Goal: Task Accomplishment & Management: Complete application form

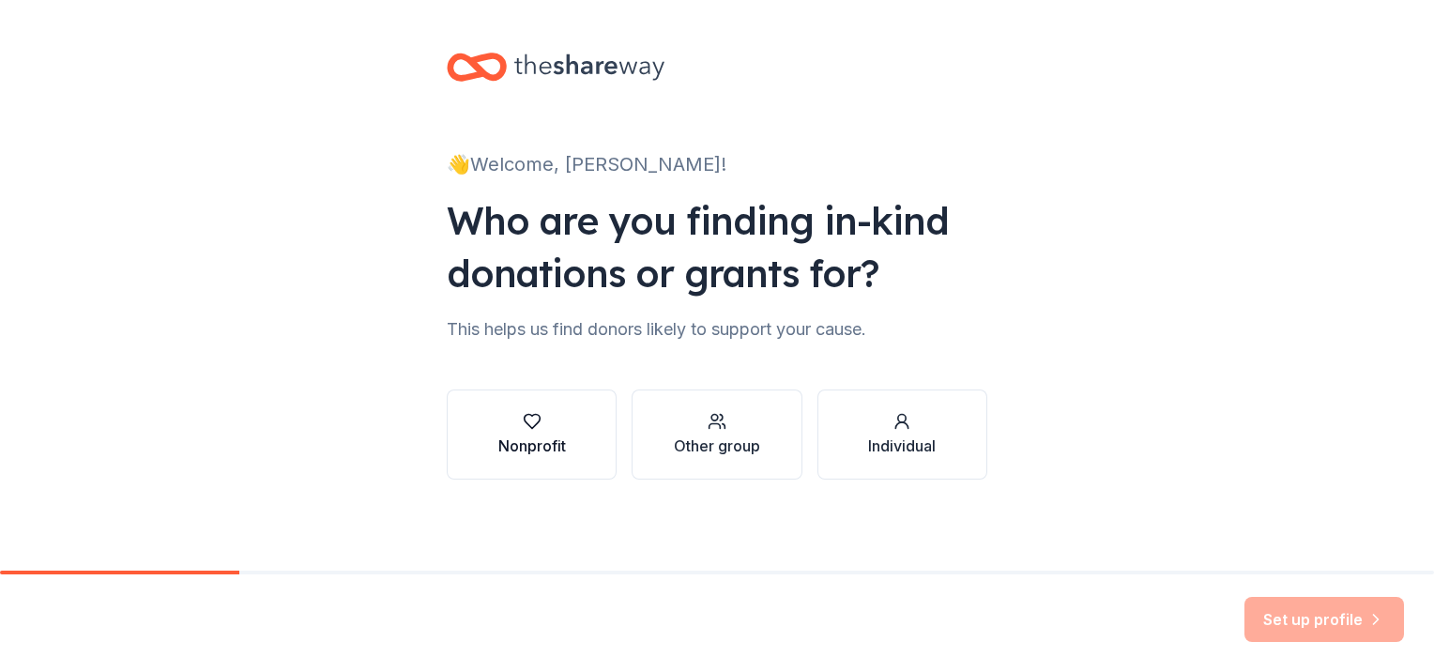
click at [533, 436] on div "Nonprofit" at bounding box center [532, 446] width 68 height 23
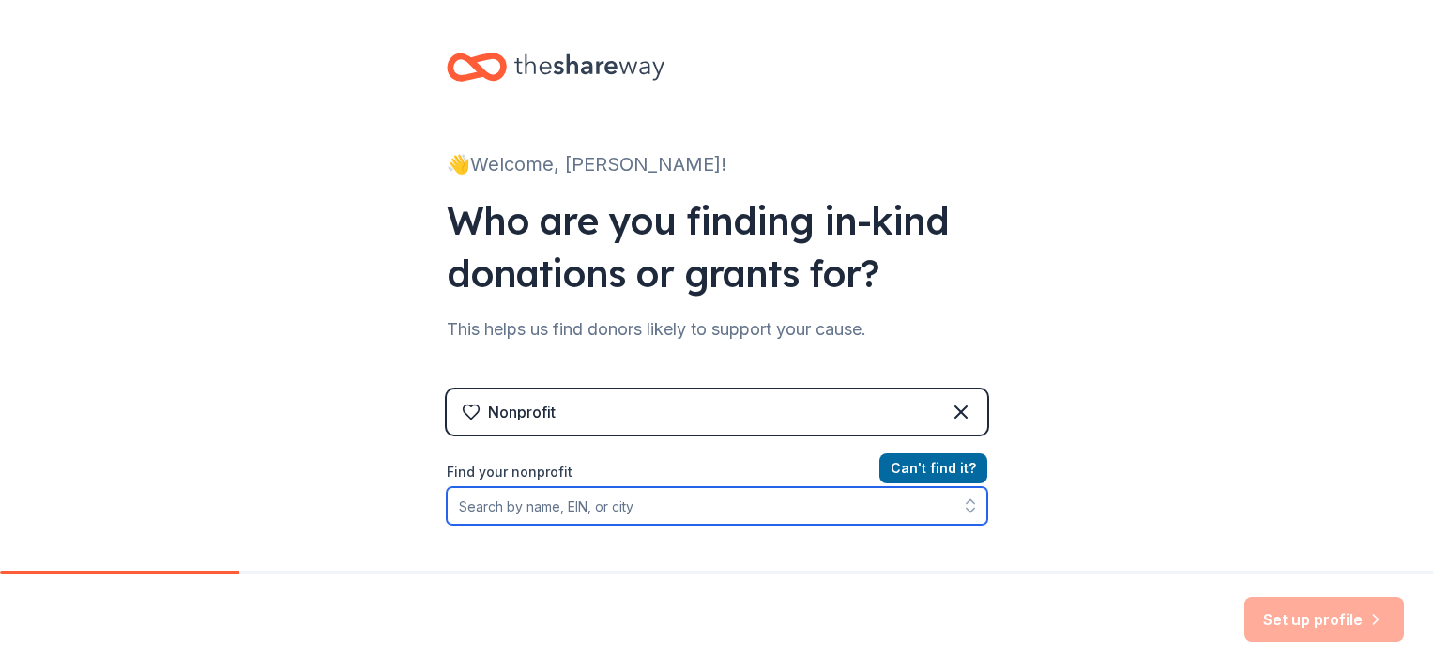
click at [525, 503] on input "Find your nonprofit" at bounding box center [717, 506] width 541 height 38
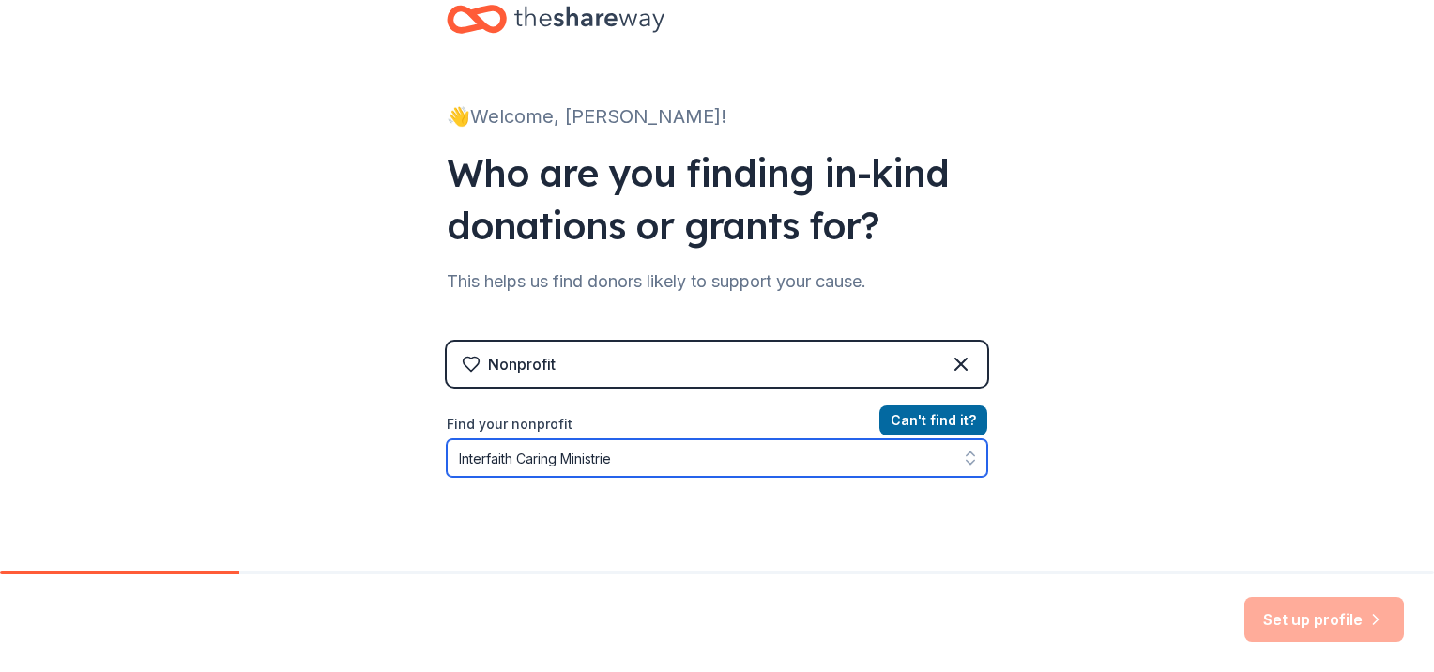
type input "Interfaith Caring Ministries"
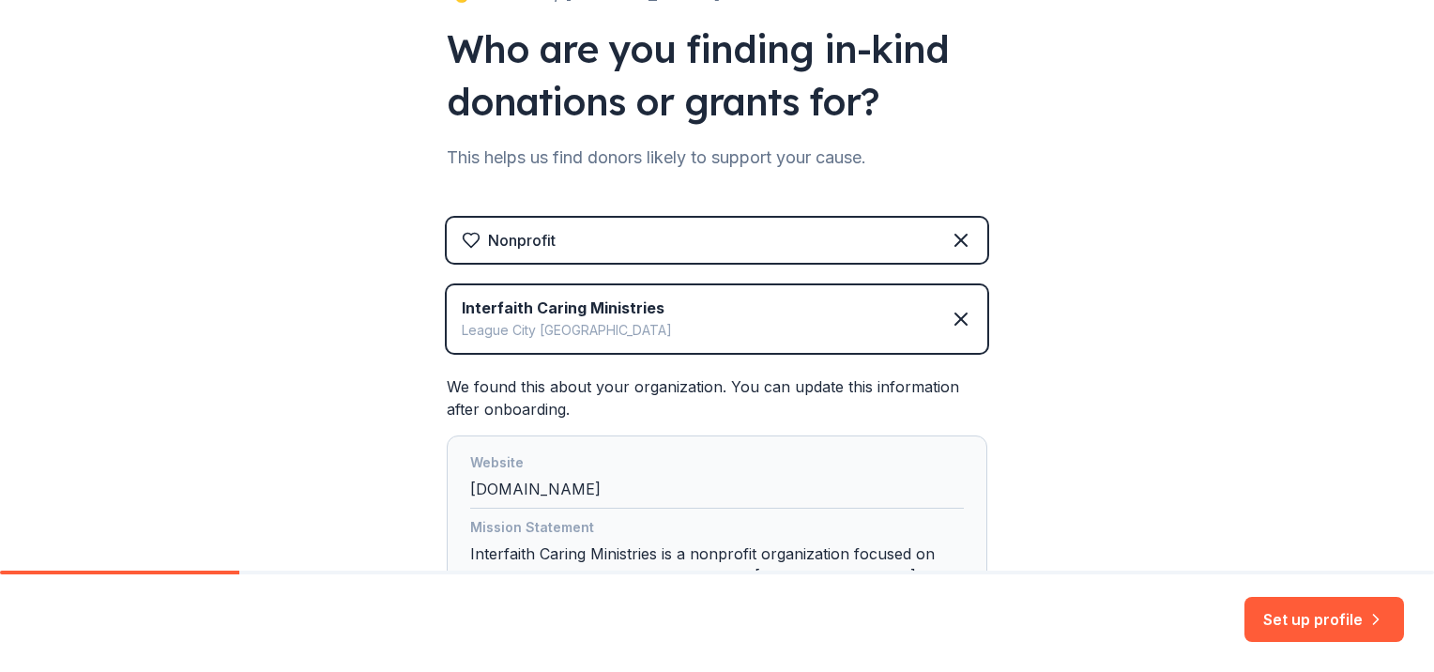
scroll to position [361, 0]
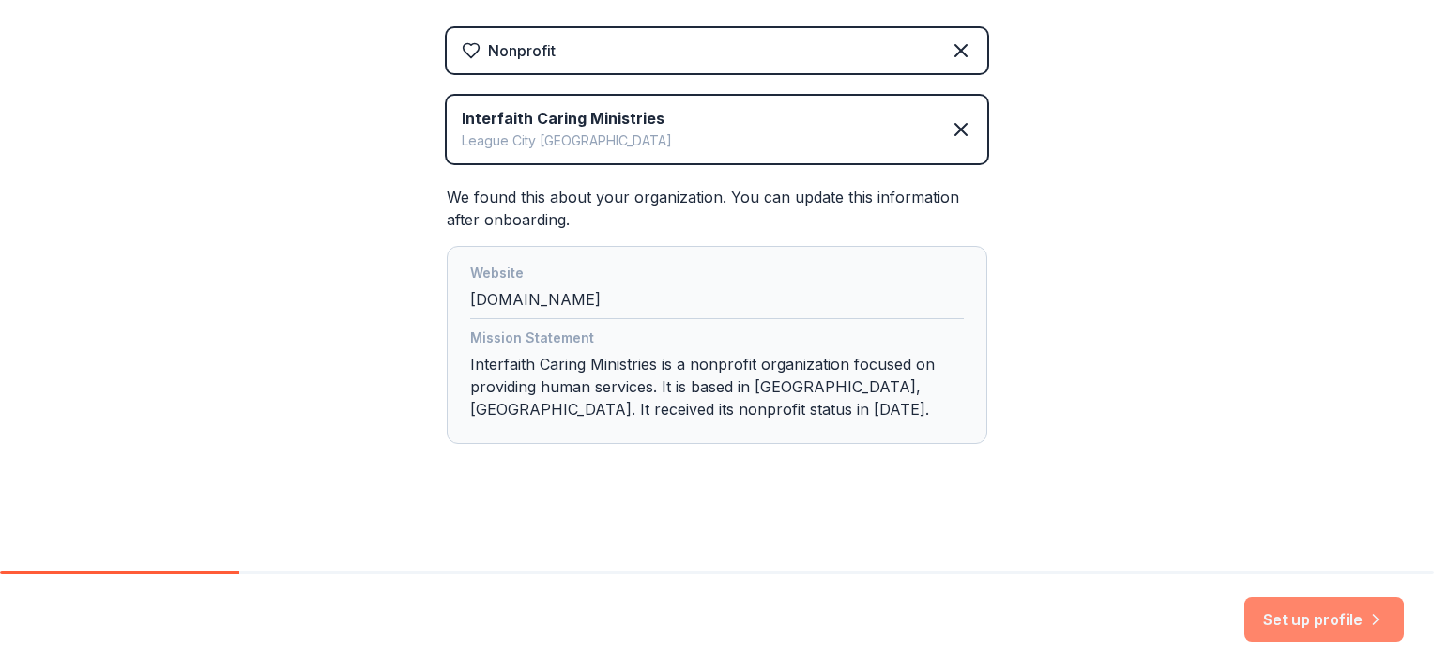
click at [1343, 625] on button "Set up profile" at bounding box center [1325, 619] width 160 height 45
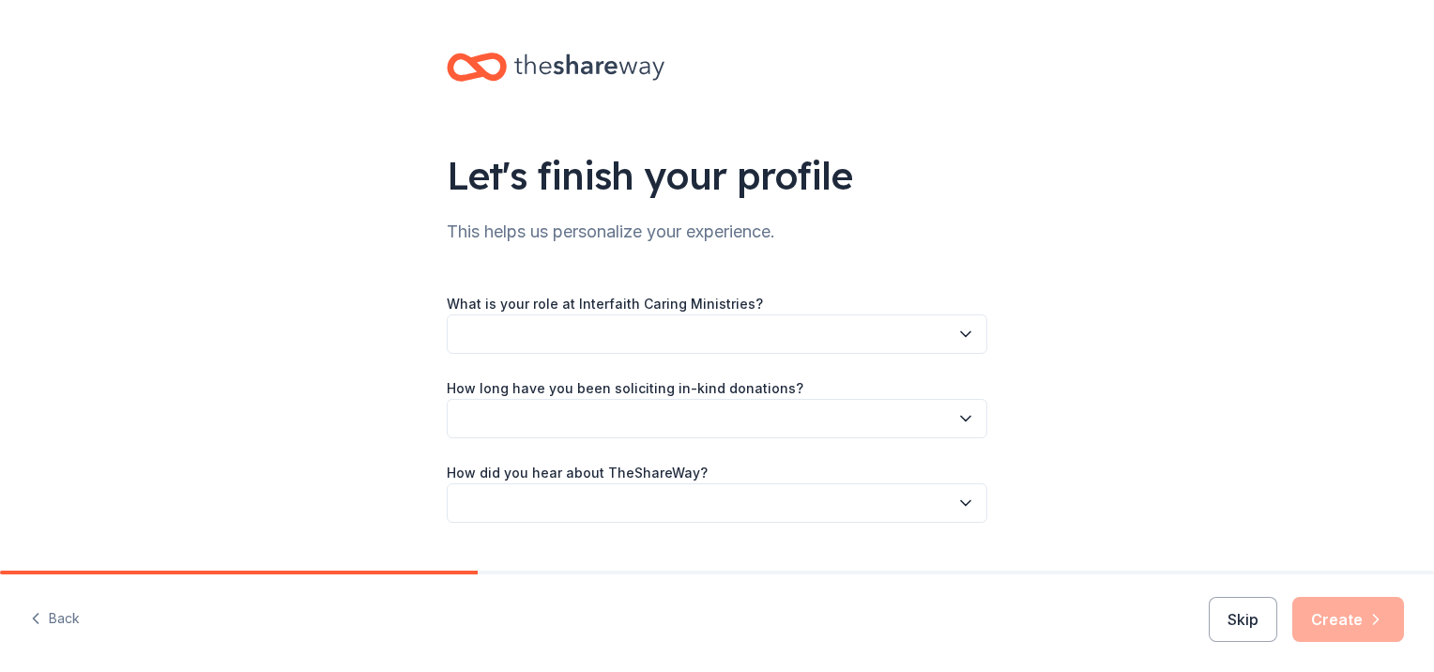
click at [511, 338] on button "button" at bounding box center [717, 333] width 541 height 39
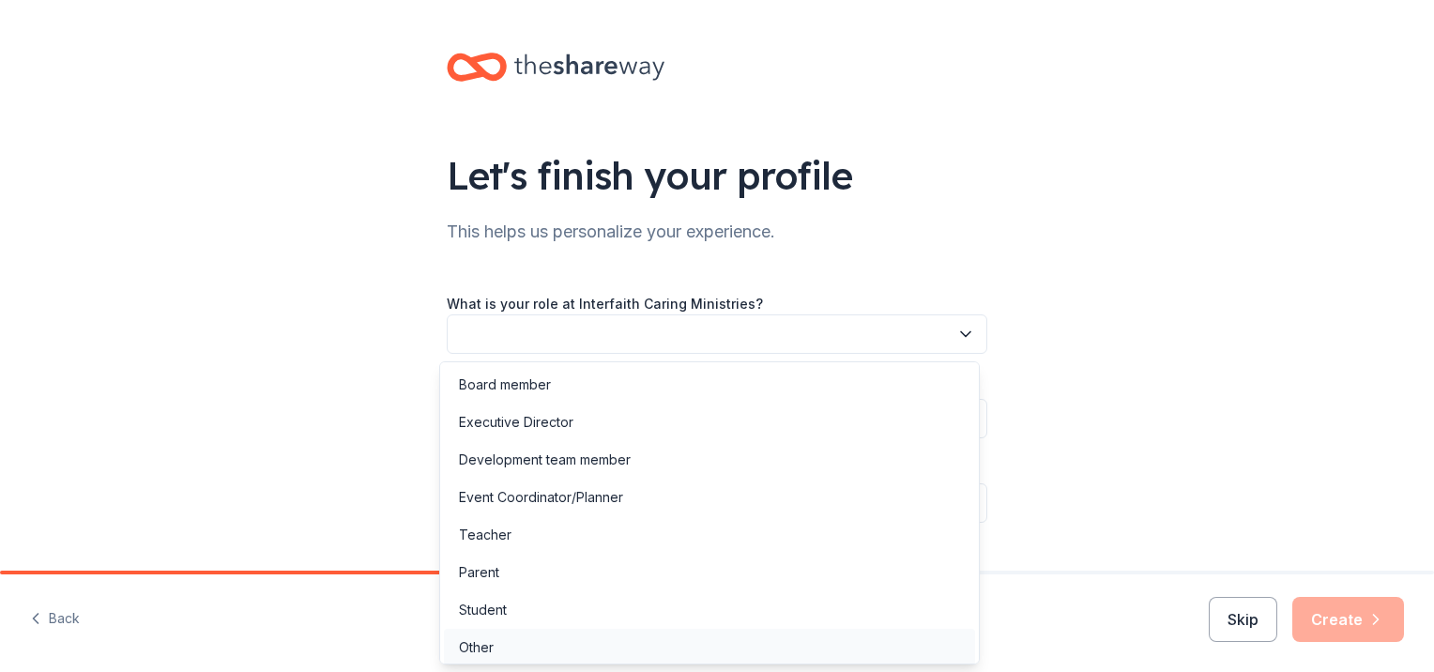
scroll to position [6, 0]
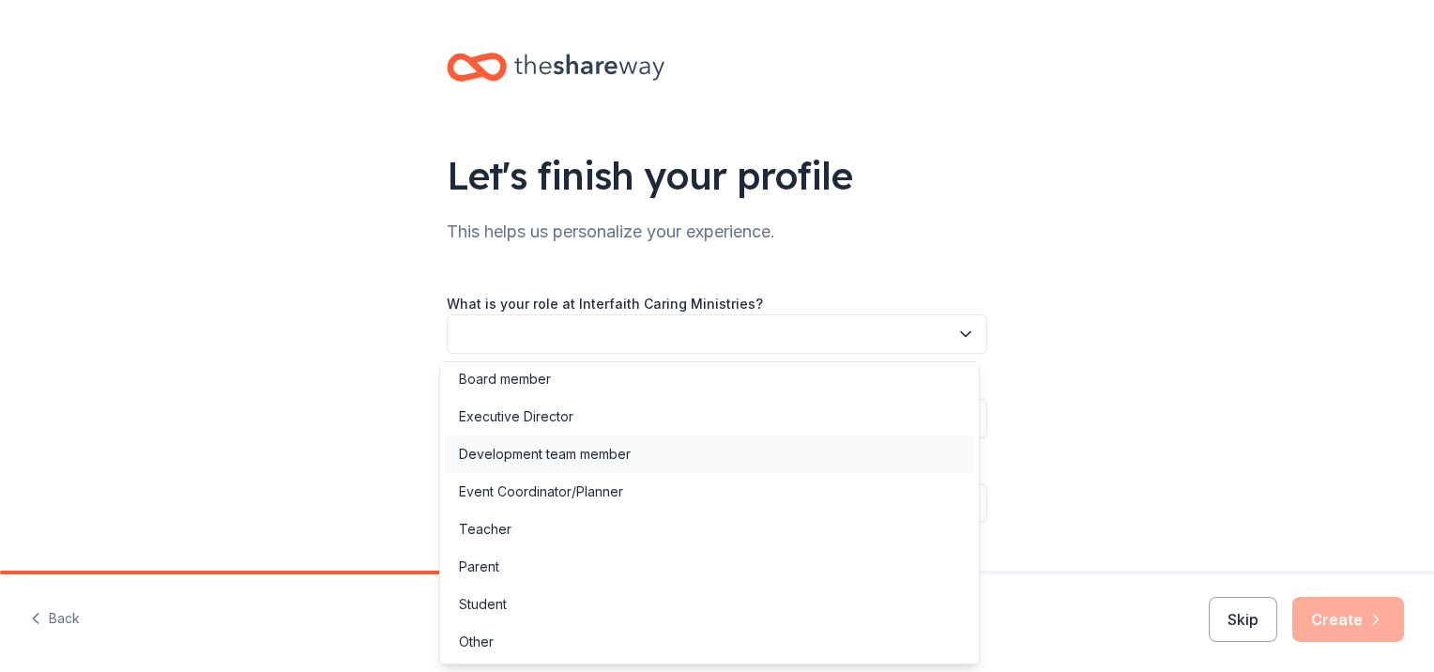
click at [534, 454] on div "Development team member" at bounding box center [545, 454] width 172 height 23
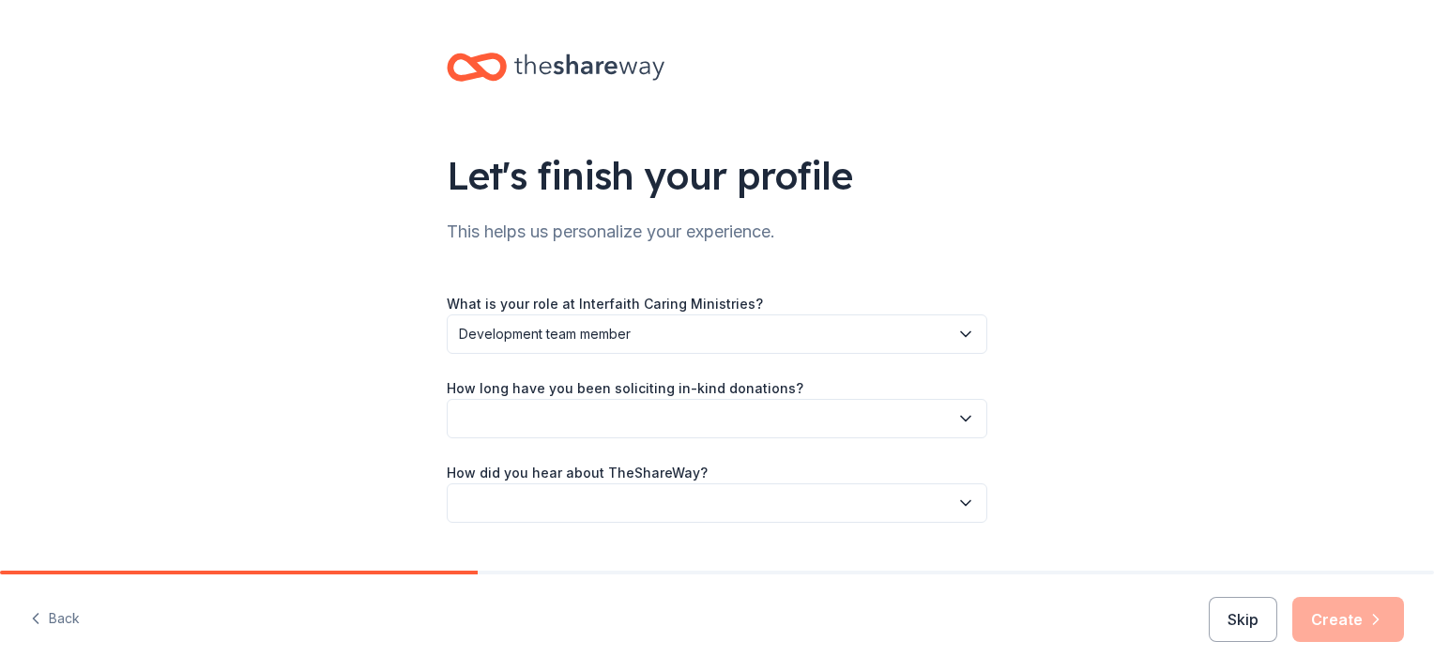
click at [781, 419] on button "button" at bounding box center [717, 418] width 541 height 39
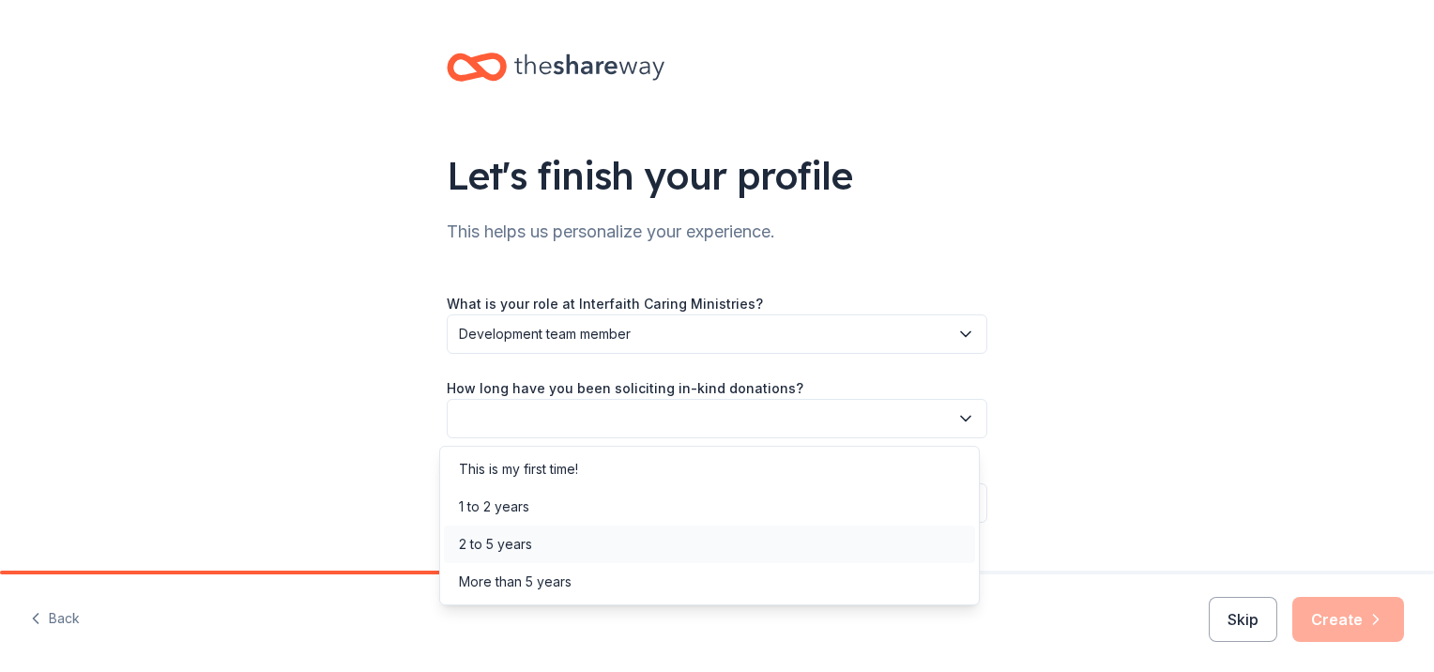
click at [495, 544] on div "2 to 5 years" at bounding box center [495, 544] width 73 height 23
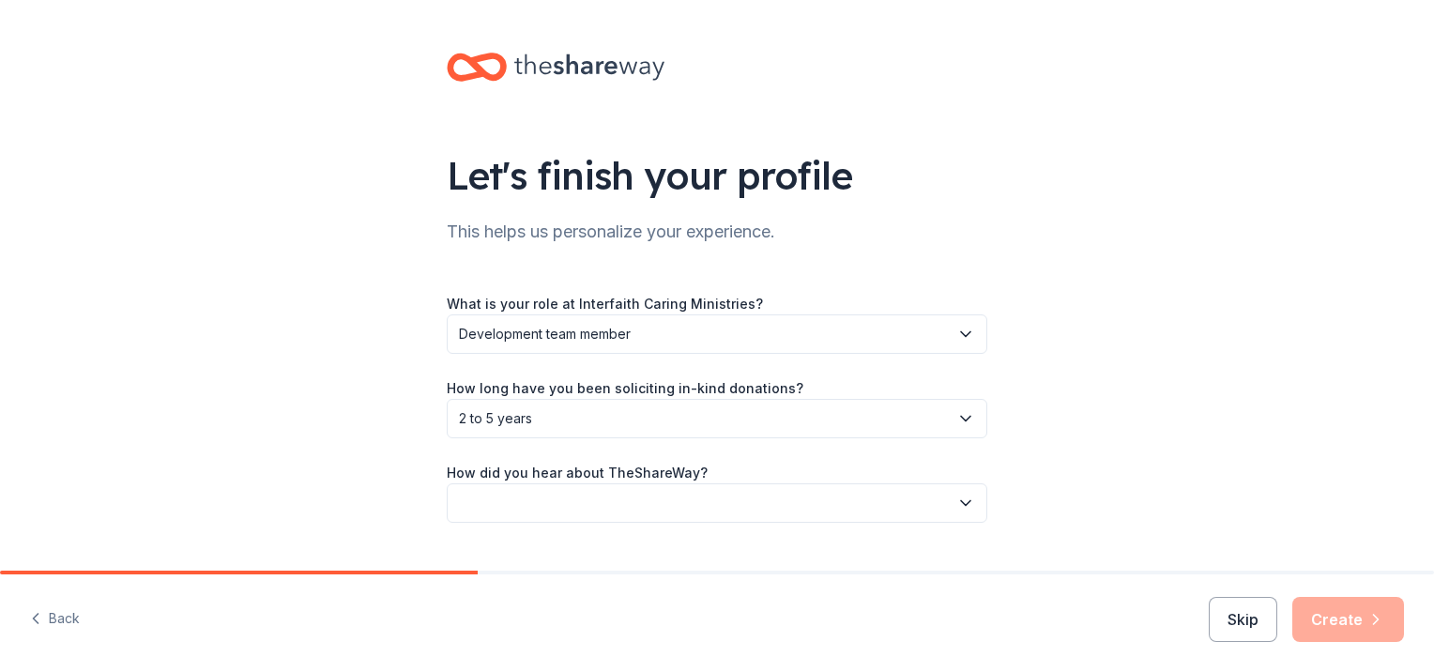
click at [499, 509] on button "button" at bounding box center [717, 502] width 541 height 39
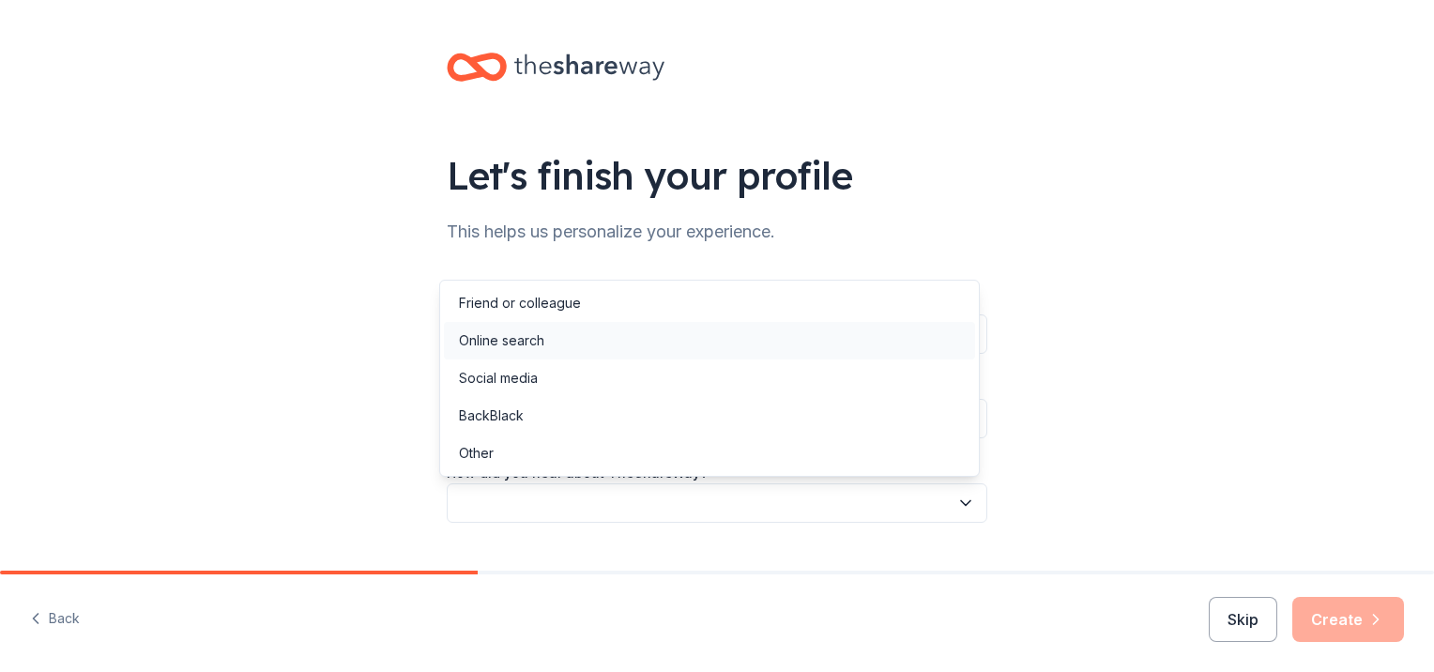
click at [522, 336] on div "Online search" at bounding box center [501, 340] width 85 height 23
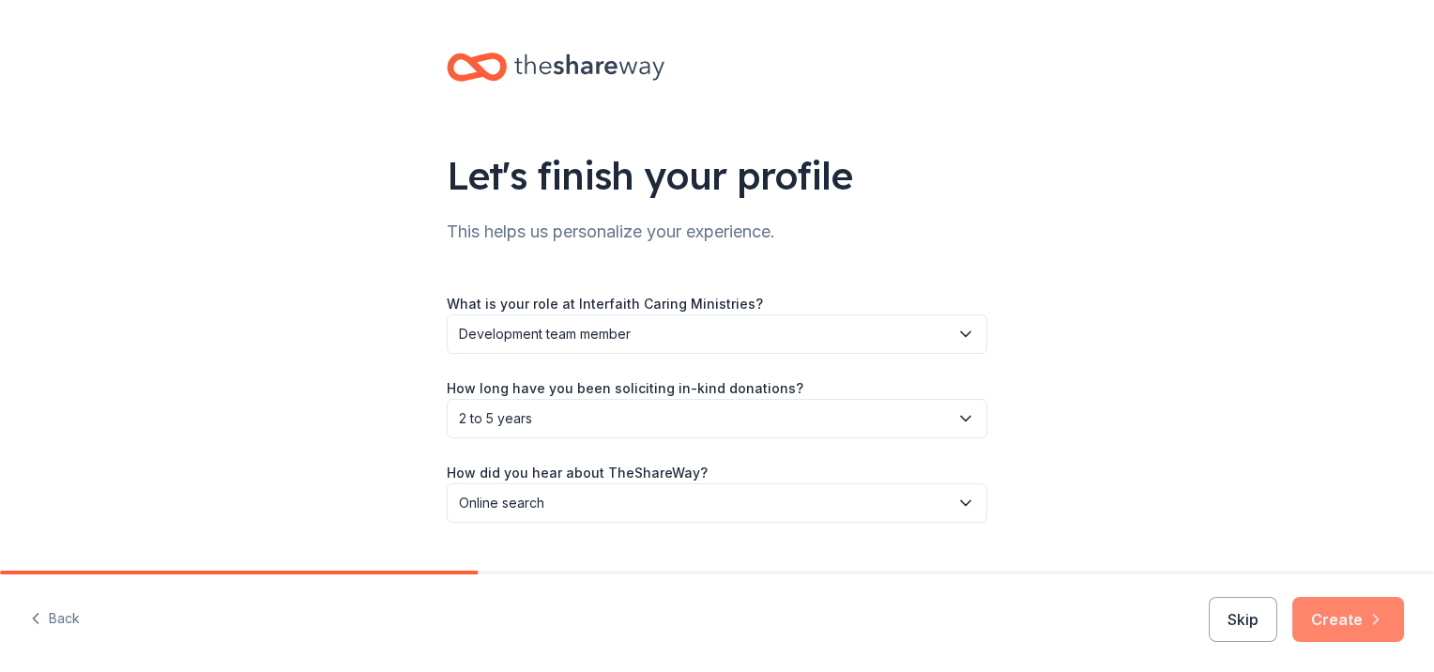
click at [1341, 616] on button "Create" at bounding box center [1348, 619] width 112 height 45
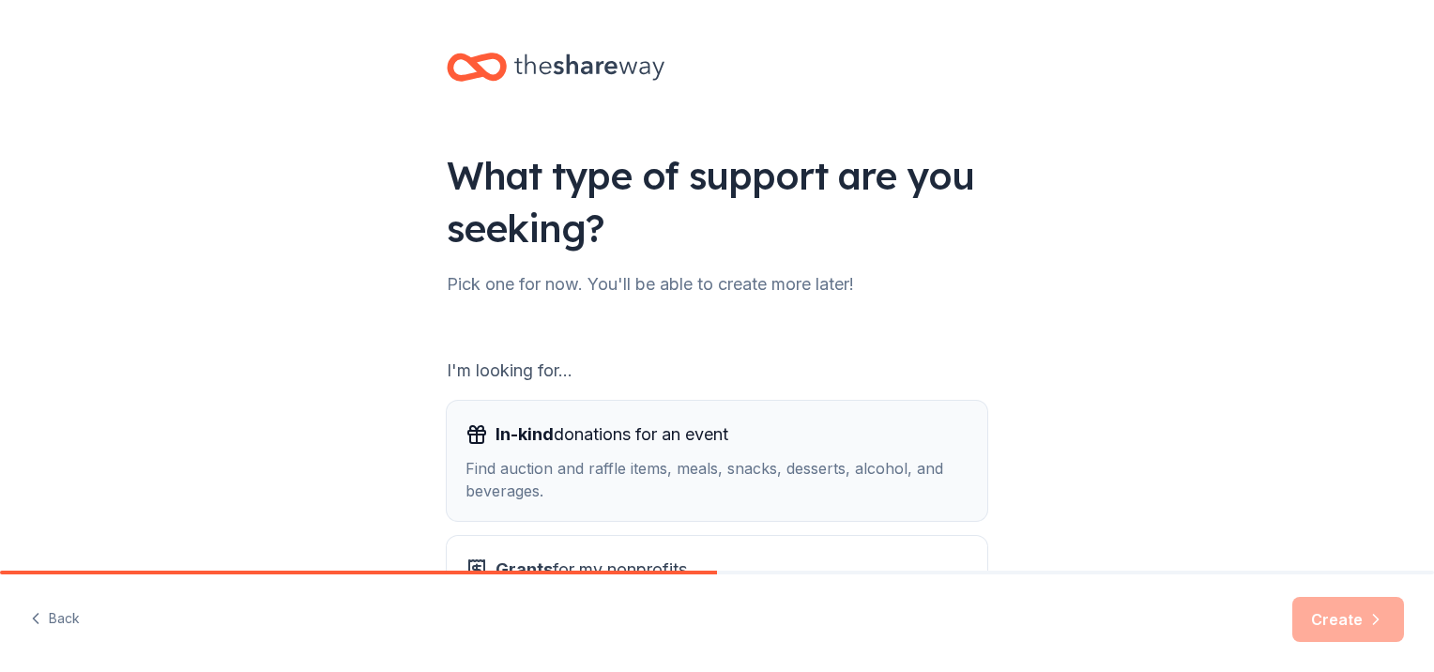
scroll to position [187, 0]
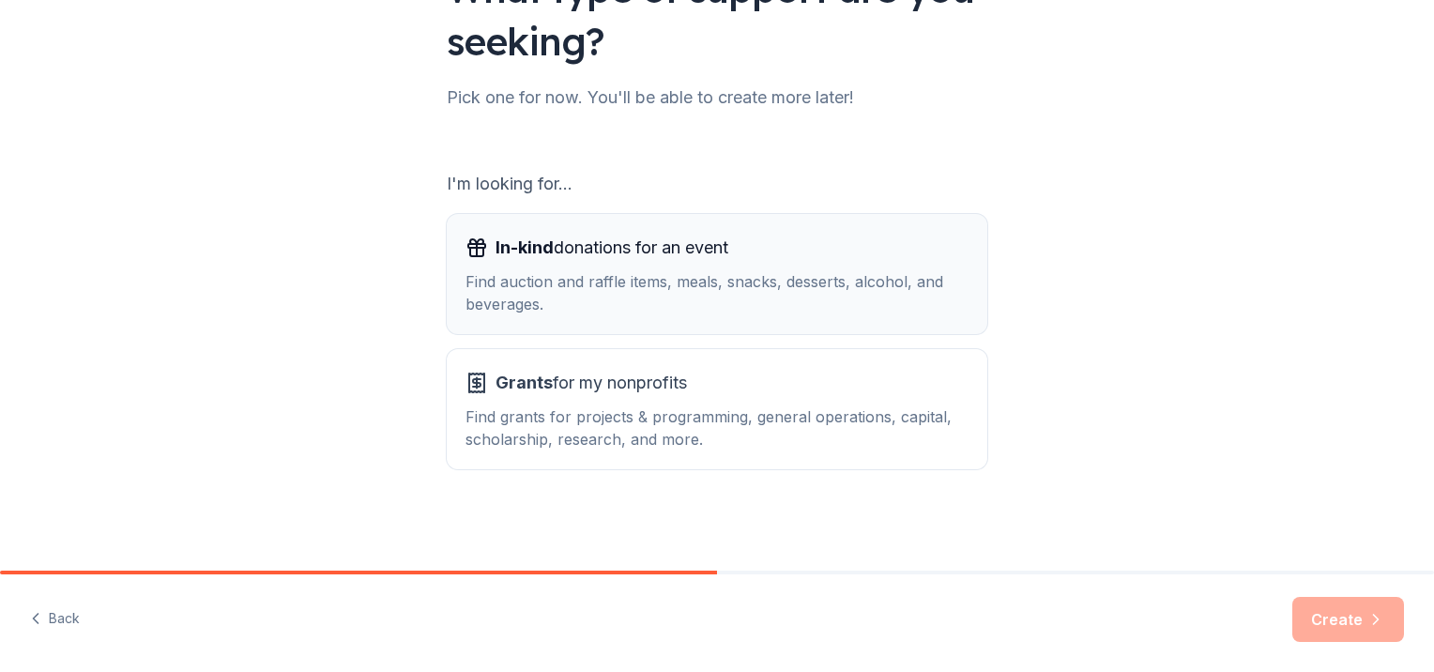
click at [634, 278] on div "Find auction and raffle items, meals, snacks, desserts, alcohol, and beverages." at bounding box center [717, 292] width 503 height 45
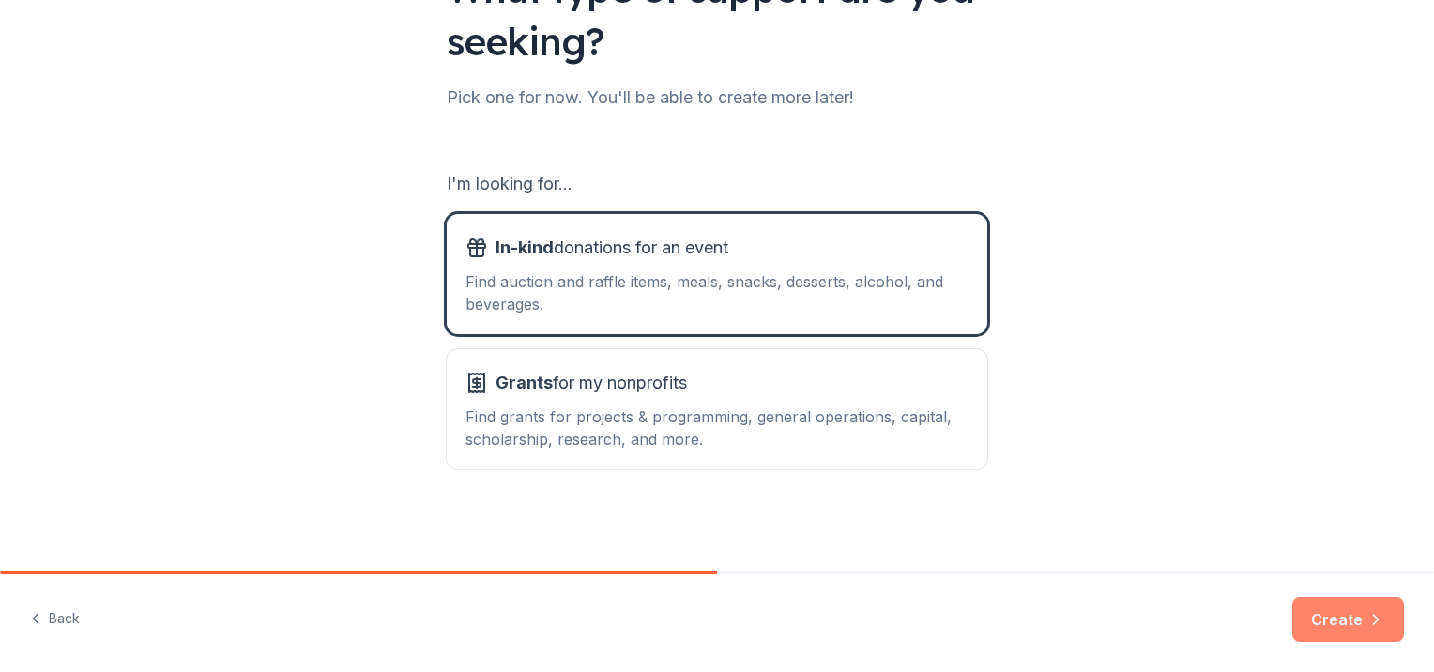
click at [1305, 607] on button "Create" at bounding box center [1348, 619] width 112 height 45
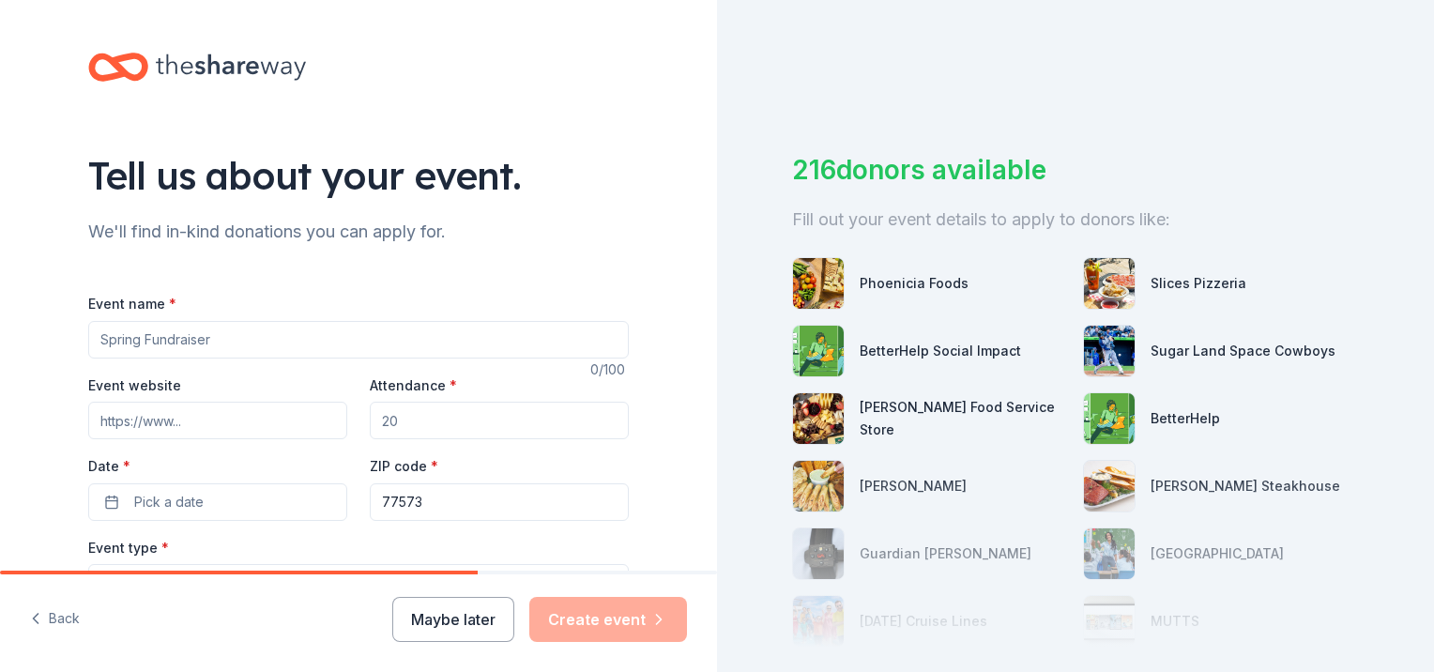
drag, startPoint x: 259, startPoint y: 341, endPoint x: 121, endPoint y: 344, distance: 138.0
click at [121, 343] on input "Event name *" at bounding box center [358, 340] width 541 height 38
type input "Festival of Trees"
type input "htts://[DOMAIN_NAME]"
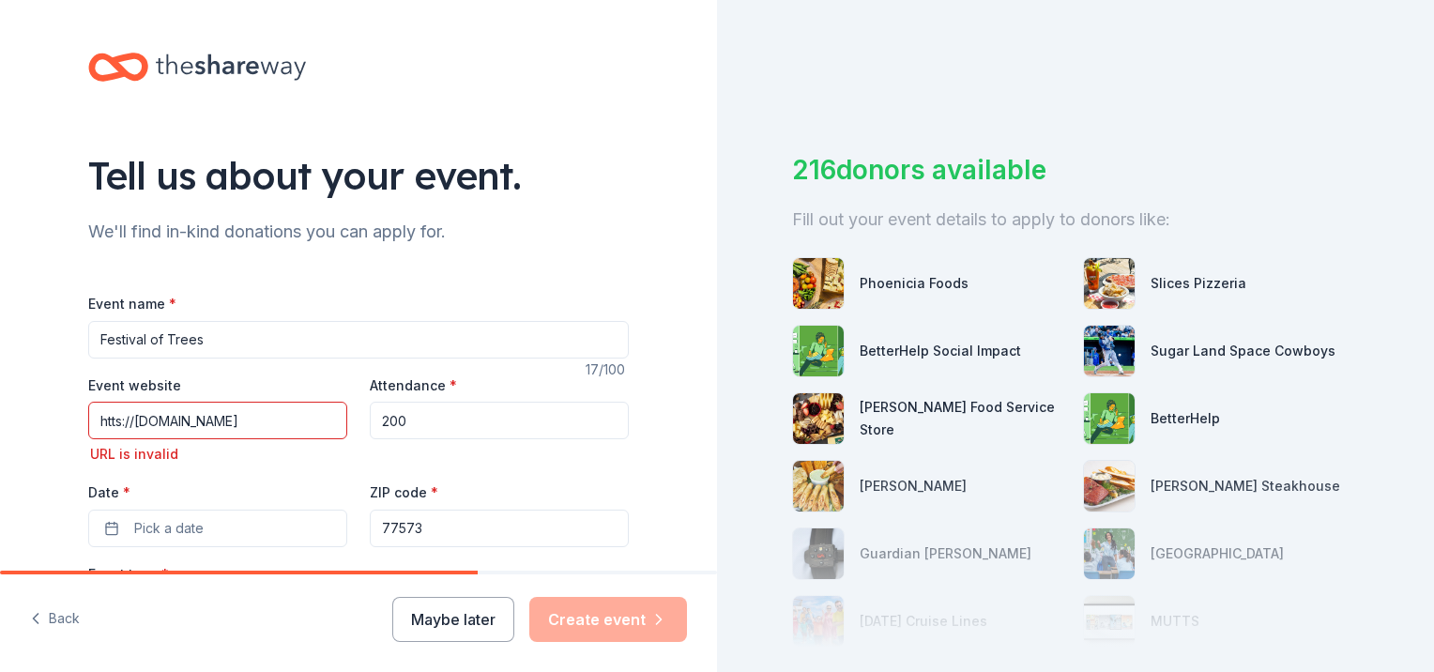
type input "200"
click at [238, 419] on input "htts://[DOMAIN_NAME]" at bounding box center [217, 421] width 259 height 38
click at [111, 422] on input "htts://[DOMAIN_NAME]" at bounding box center [217, 421] width 259 height 38
type input "[URL][DOMAIN_NAME]"
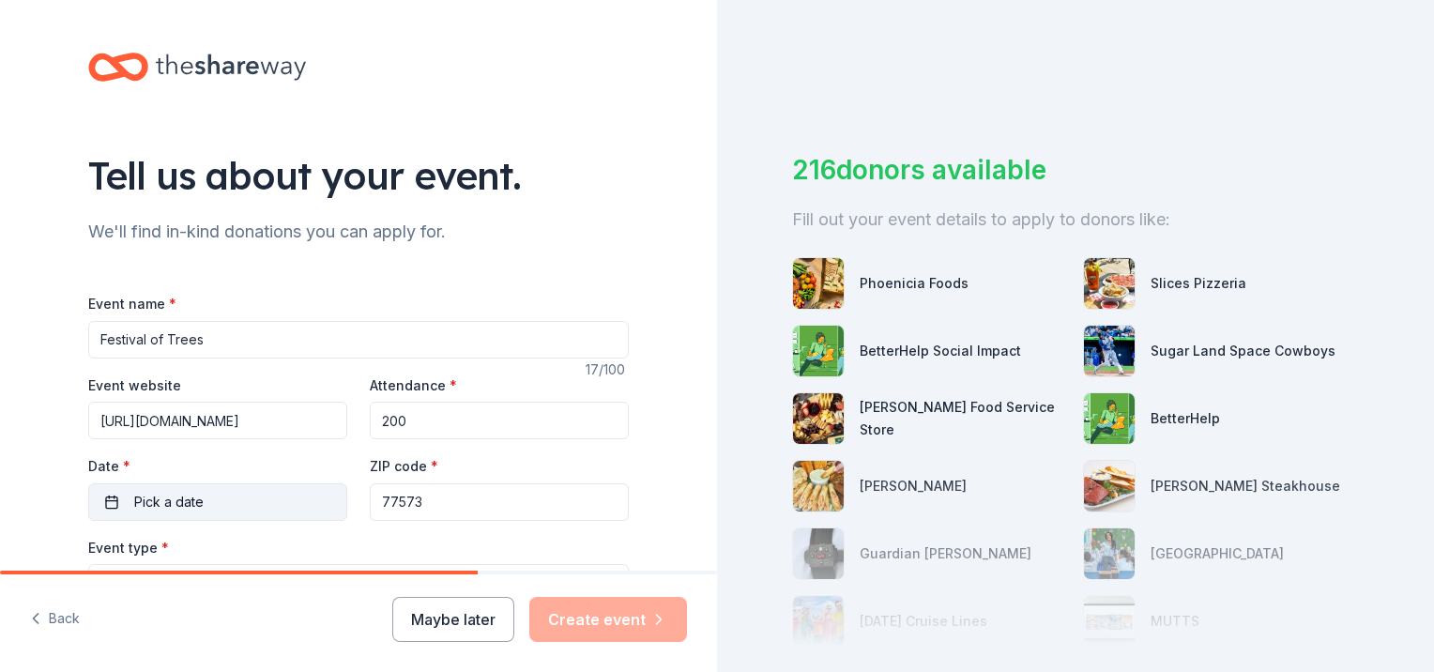
click at [213, 509] on button "Pick a date" at bounding box center [217, 502] width 259 height 38
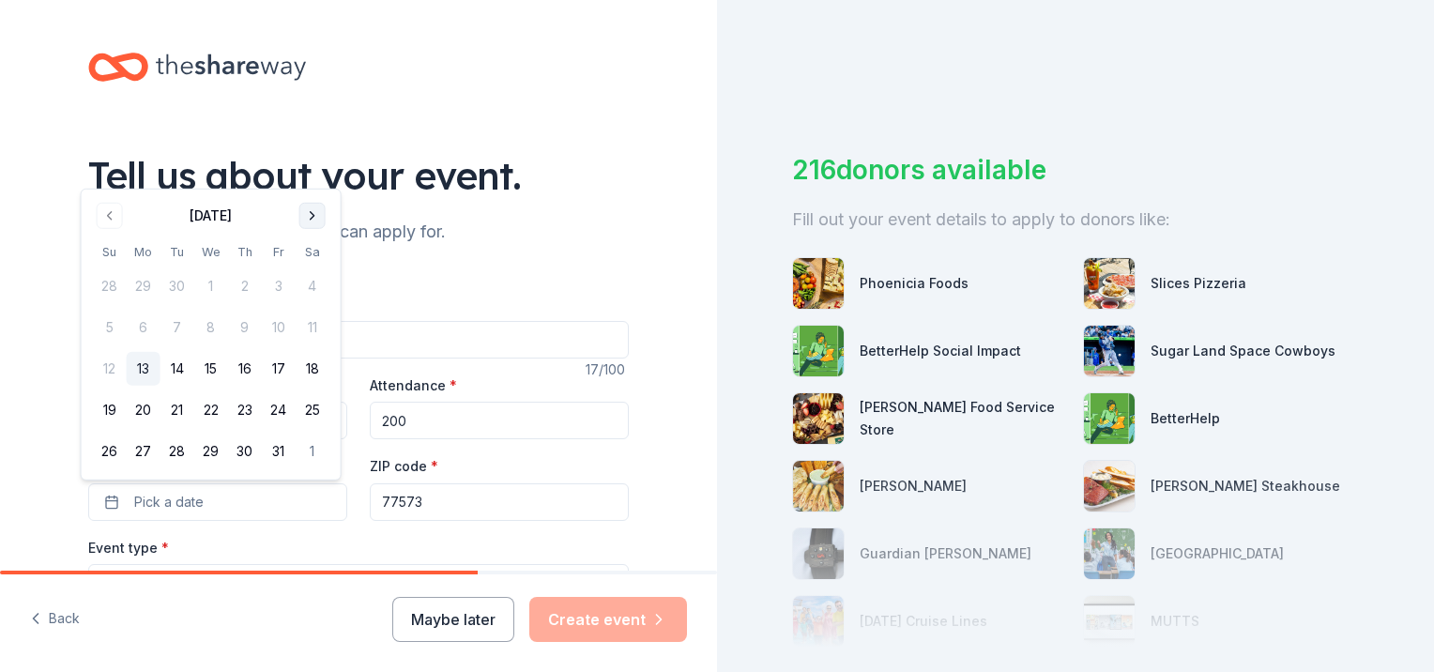
click at [313, 212] on button "Go to next month" at bounding box center [312, 216] width 26 height 26
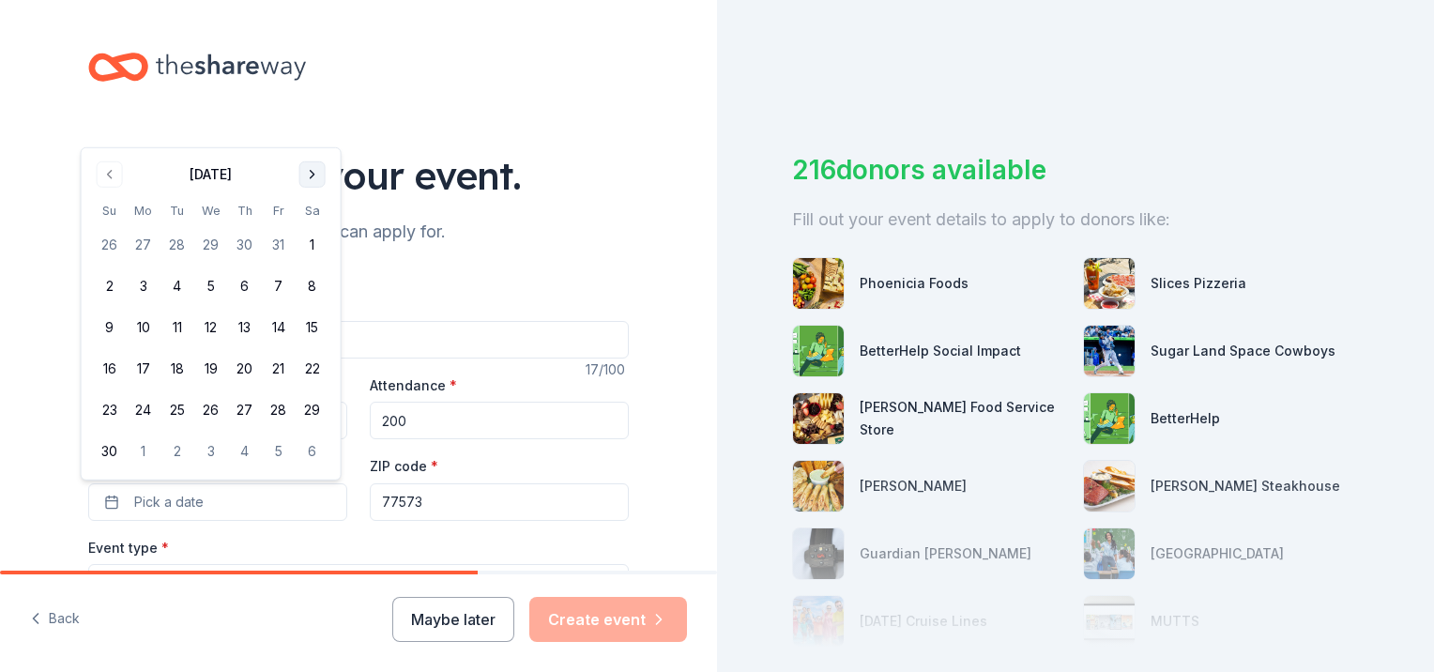
click at [313, 212] on th "Sa" at bounding box center [313, 211] width 34 height 20
click at [315, 174] on button "Go to next month" at bounding box center [312, 174] width 26 height 26
click at [275, 321] on button "12" at bounding box center [279, 328] width 34 height 34
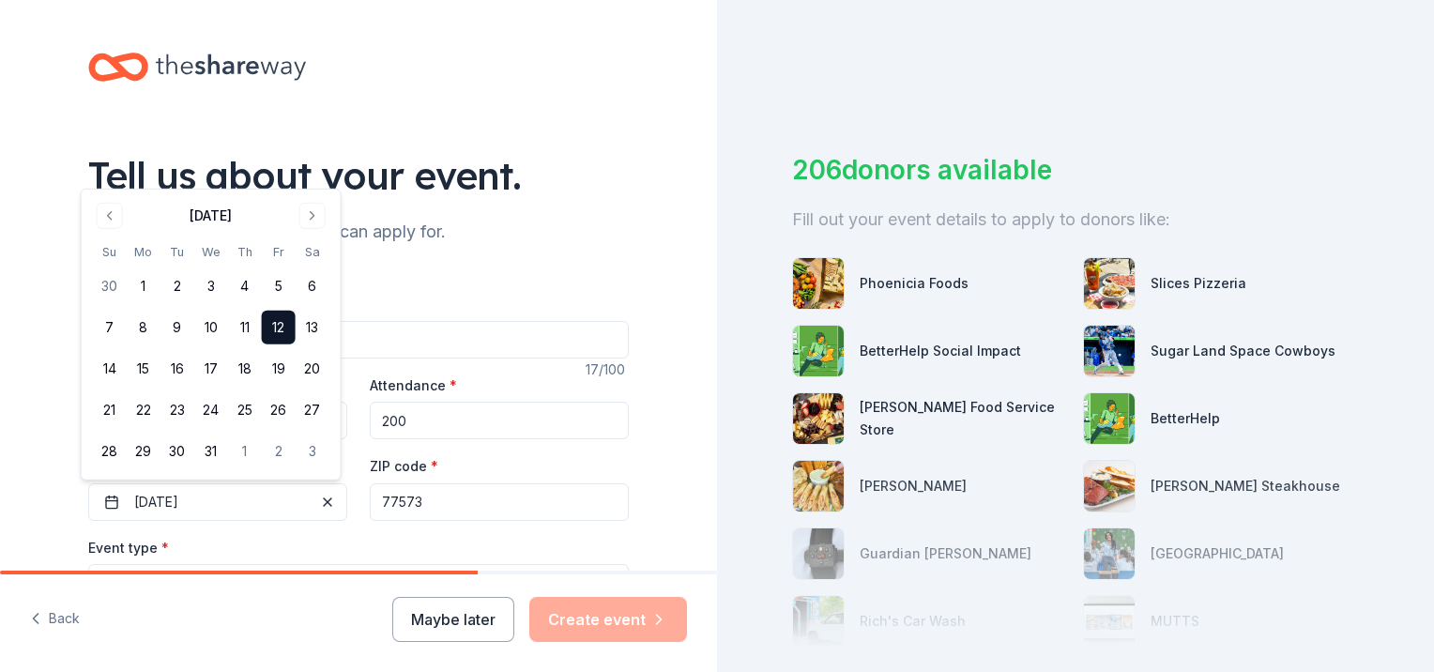
click at [456, 510] on input "77573" at bounding box center [499, 502] width 259 height 38
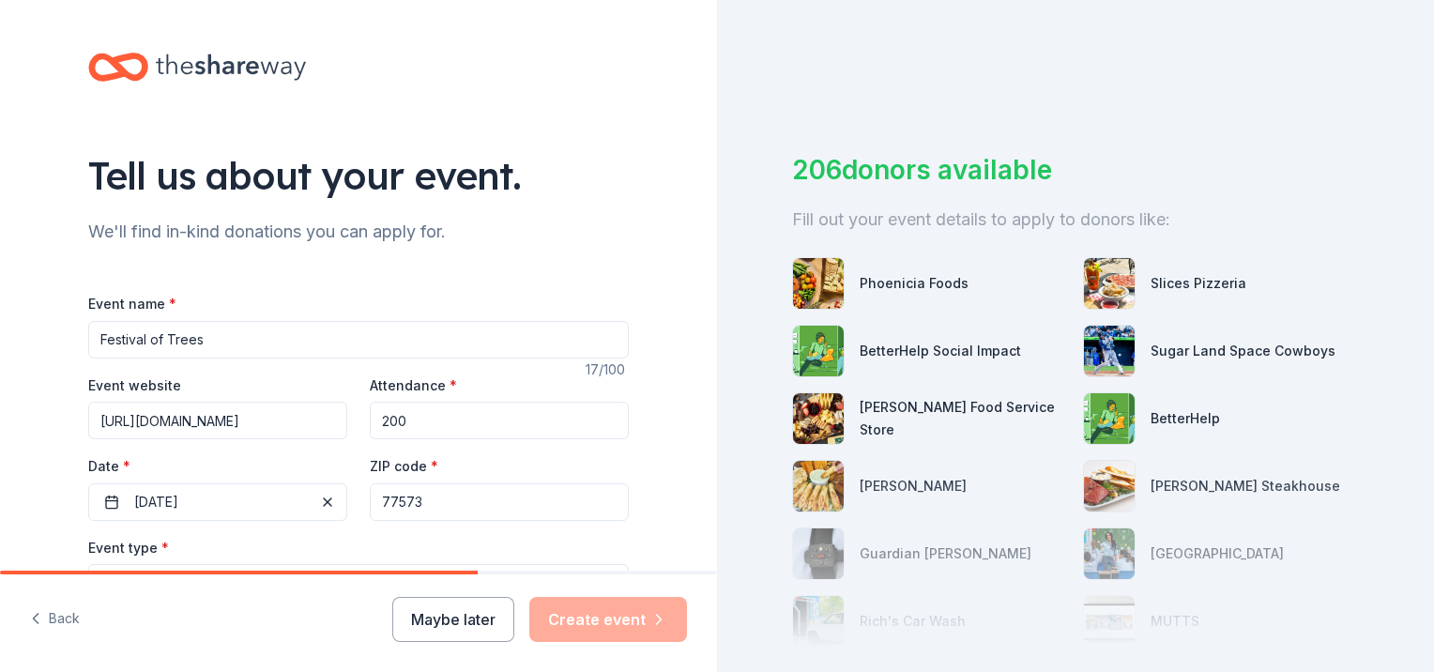
click at [652, 497] on div "Tell us about your event. We'll find in-kind donations you can apply for. Event…" at bounding box center [358, 624] width 717 height 1249
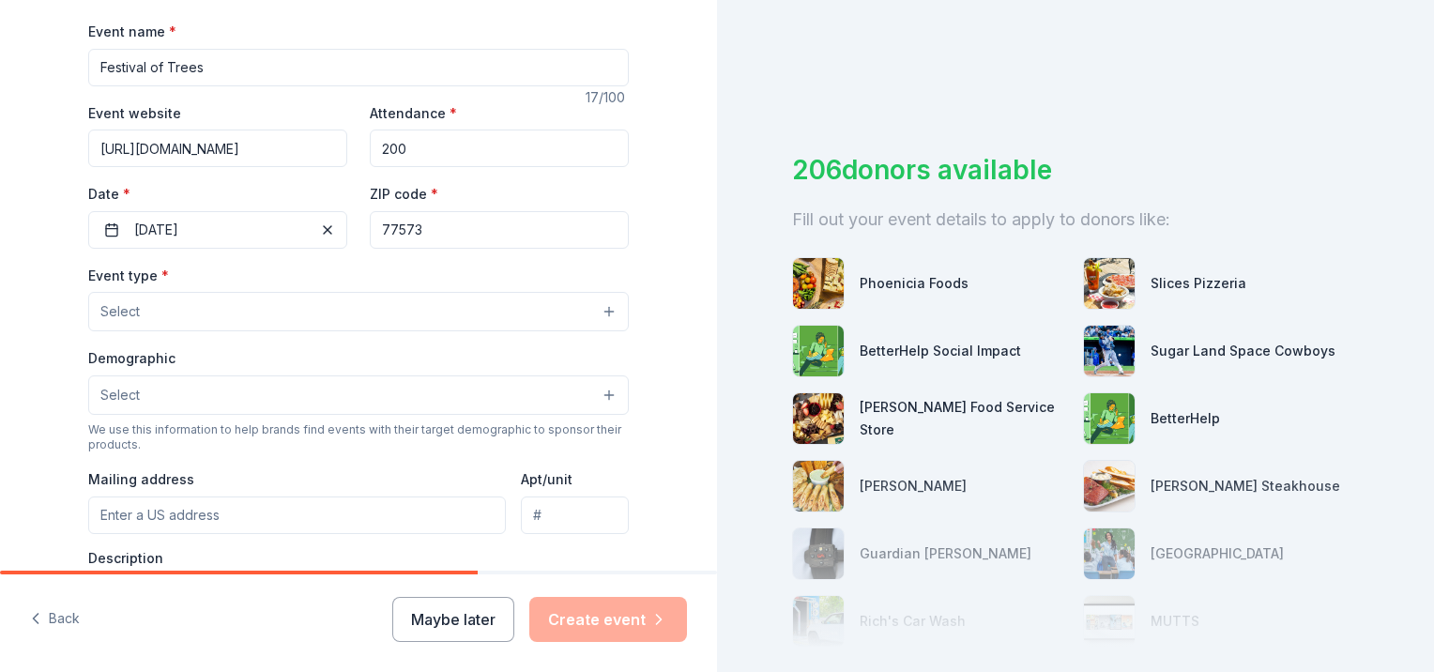
scroll to position [282, 0]
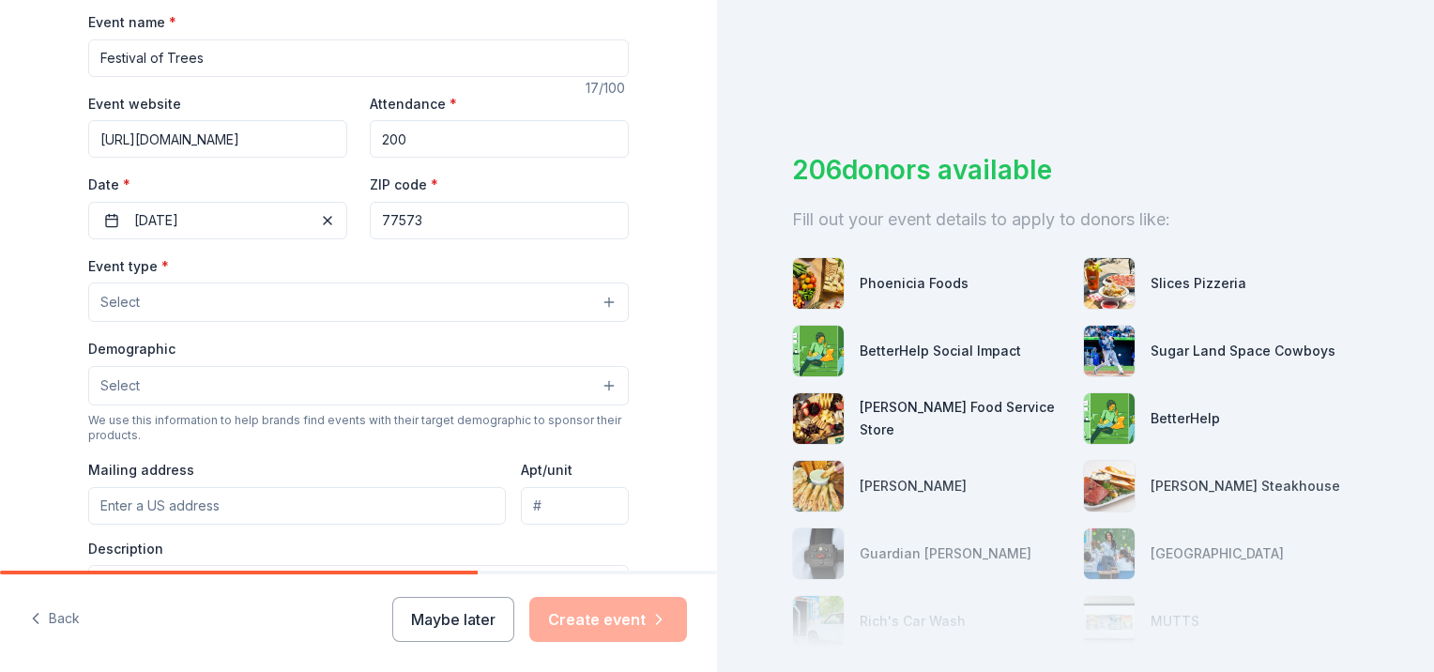
click at [173, 305] on button "Select" at bounding box center [358, 302] width 541 height 39
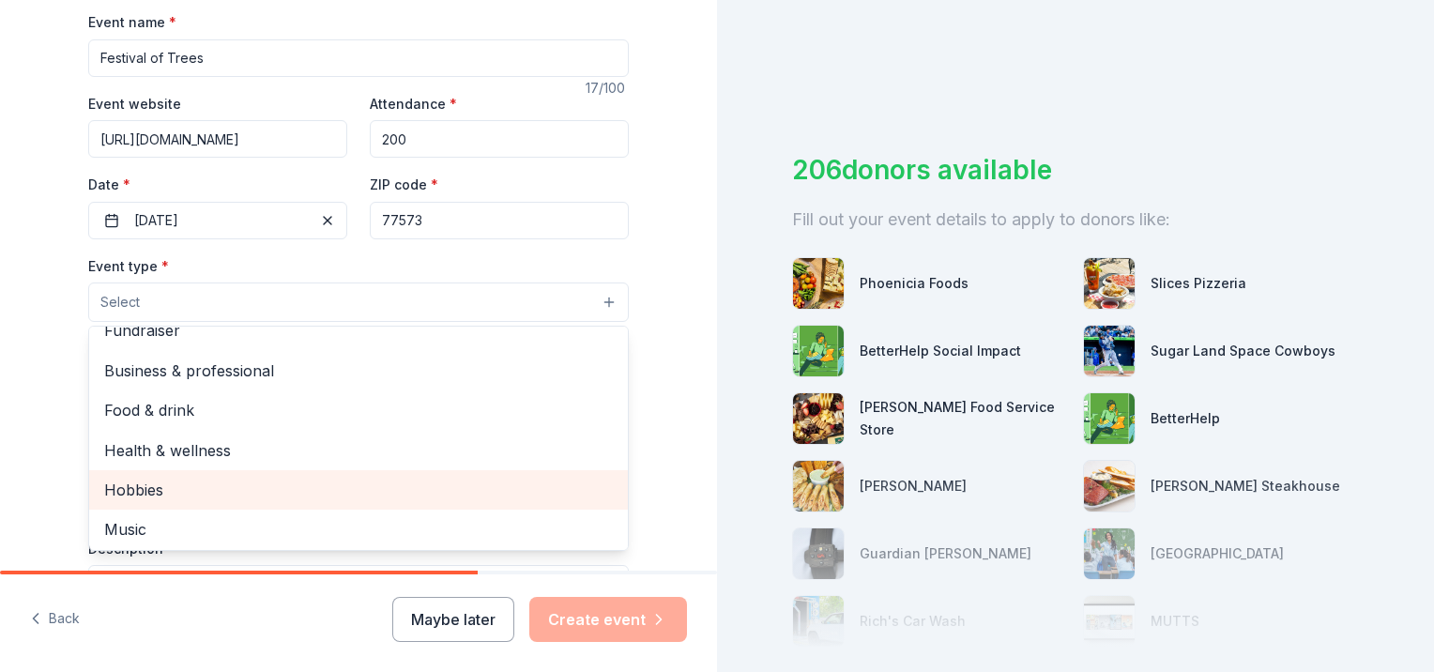
scroll to position [0, 0]
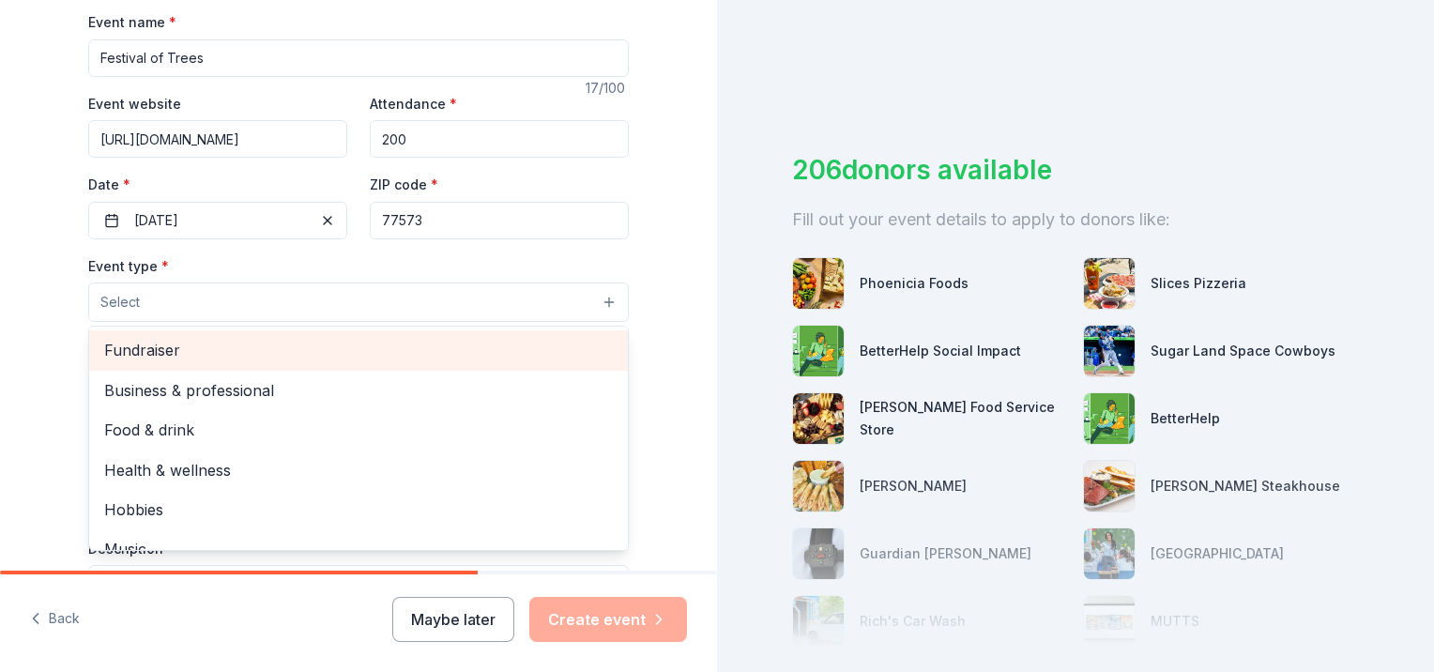
click at [146, 349] on span "Fundraiser" at bounding box center [358, 350] width 509 height 24
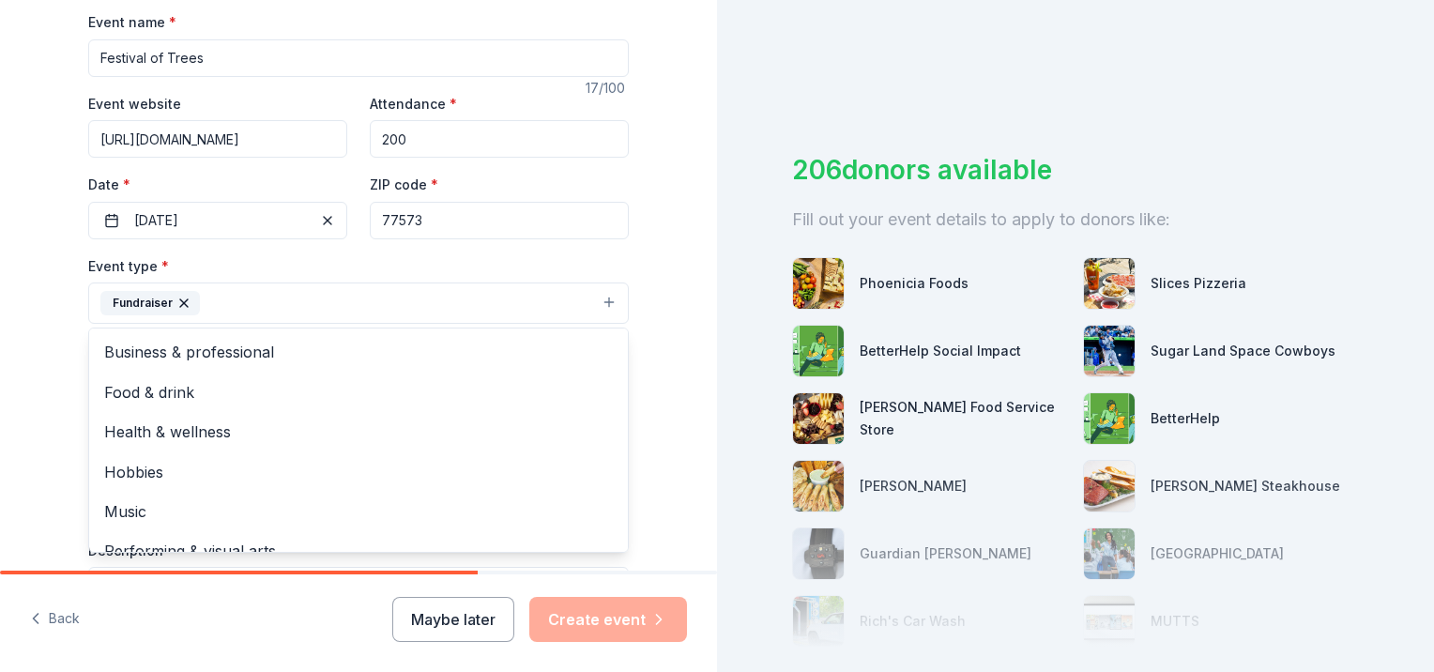
click at [652, 297] on div "Tell us about your event. We'll find in-kind donations you can apply for. Event…" at bounding box center [358, 343] width 717 height 1251
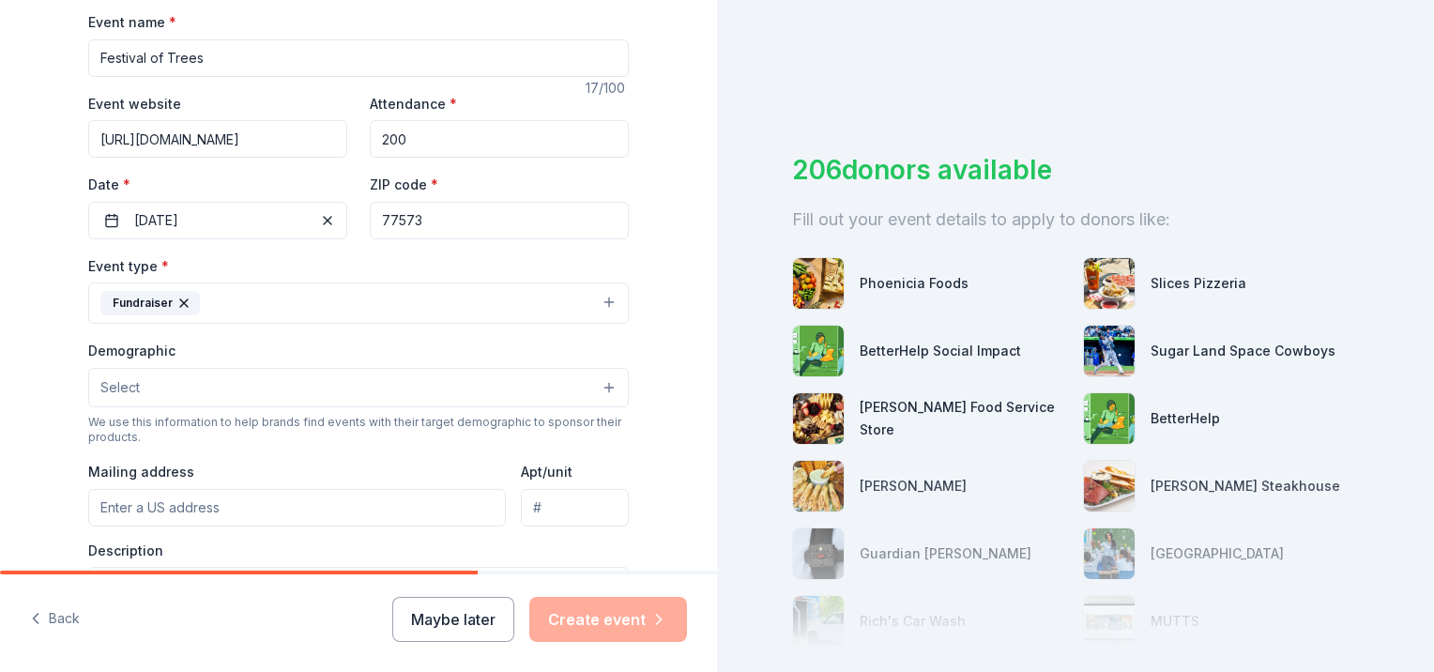
click at [158, 383] on button "Select" at bounding box center [358, 387] width 541 height 39
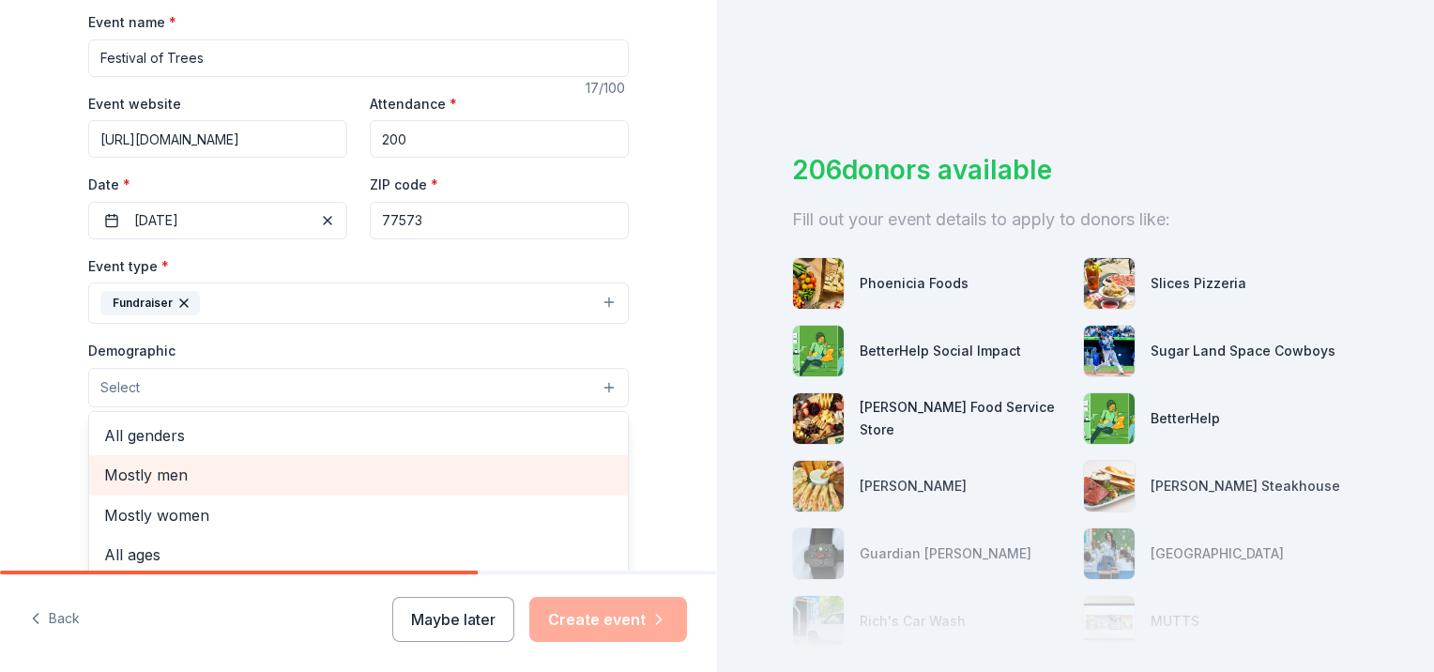
drag, startPoint x: 605, startPoint y: 481, endPoint x: 605, endPoint y: 515, distance: 34.7
click at [605, 515] on div "All genders Mostly men Mostly women All ages [DEMOGRAPHIC_DATA] yrs 10-20 yrs 2…" at bounding box center [358, 523] width 541 height 225
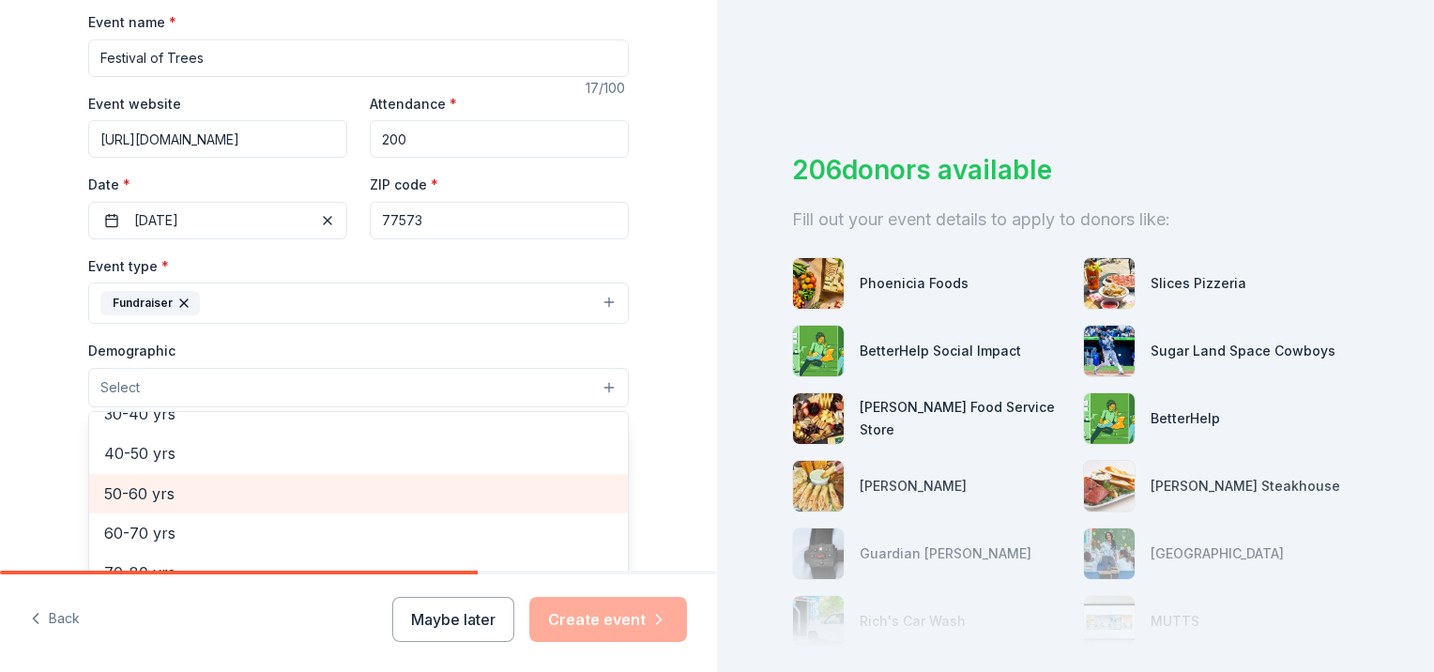
scroll to position [206, 0]
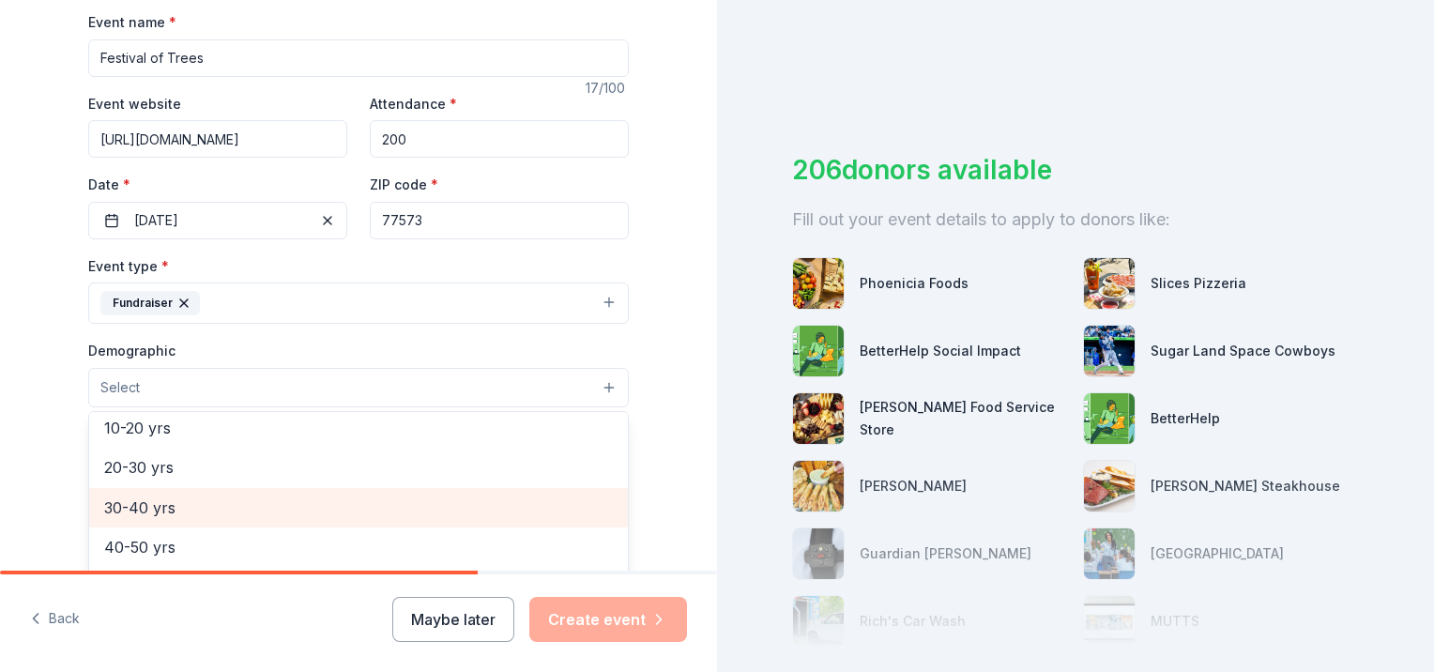
click at [117, 507] on span "30-40 yrs" at bounding box center [358, 508] width 509 height 24
click at [138, 510] on span "40-50 yrs" at bounding box center [358, 509] width 509 height 24
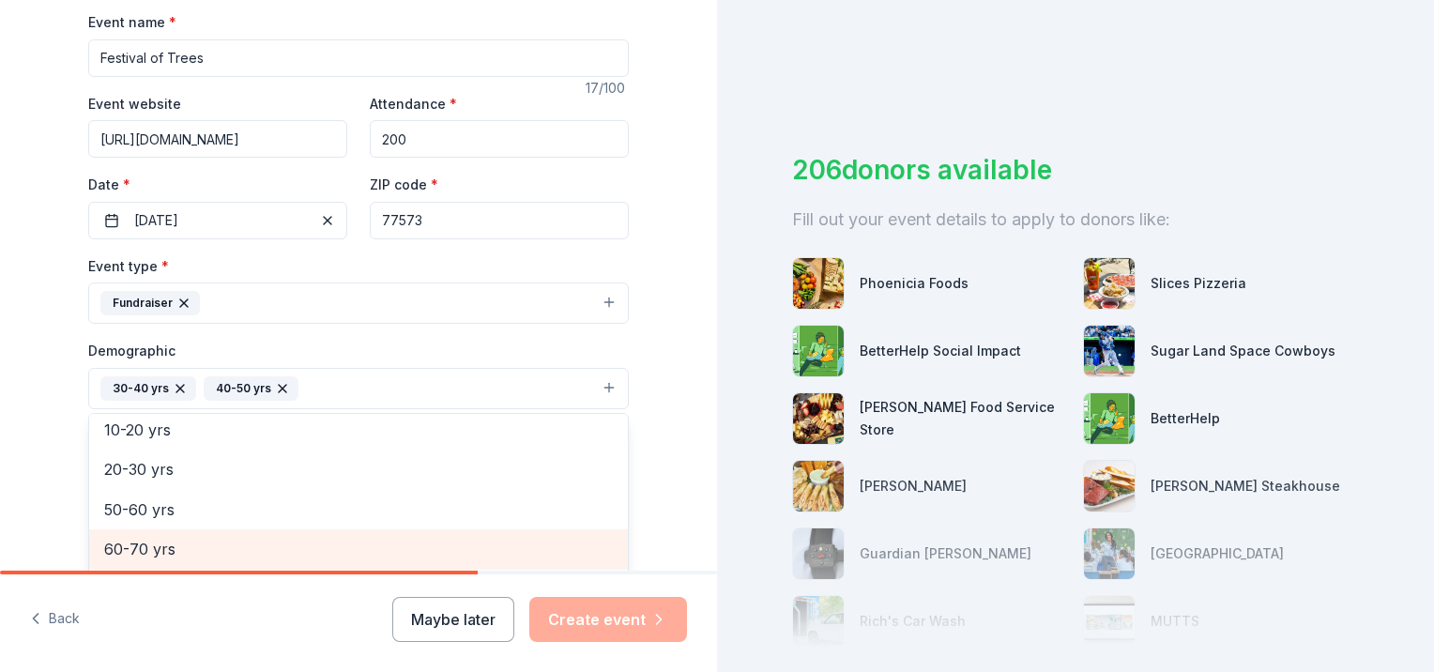
click at [130, 549] on span "60-70 yrs" at bounding box center [358, 549] width 509 height 24
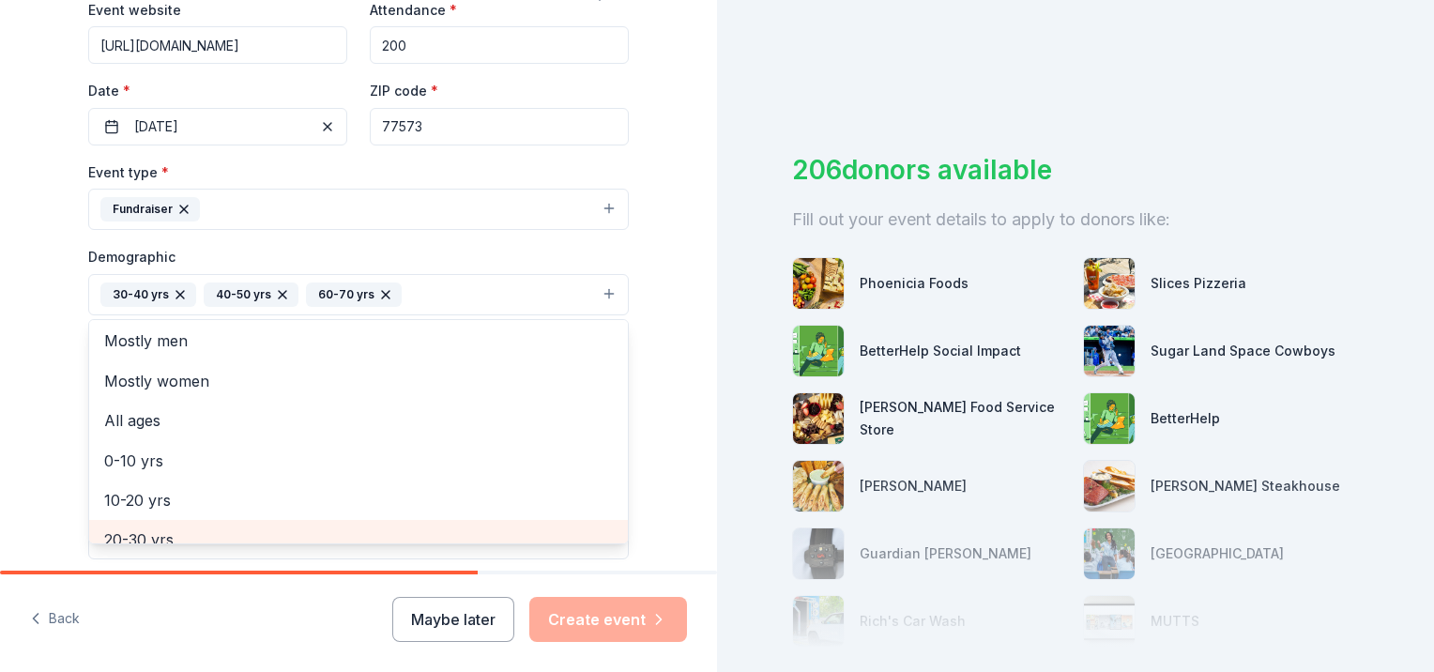
scroll to position [0, 0]
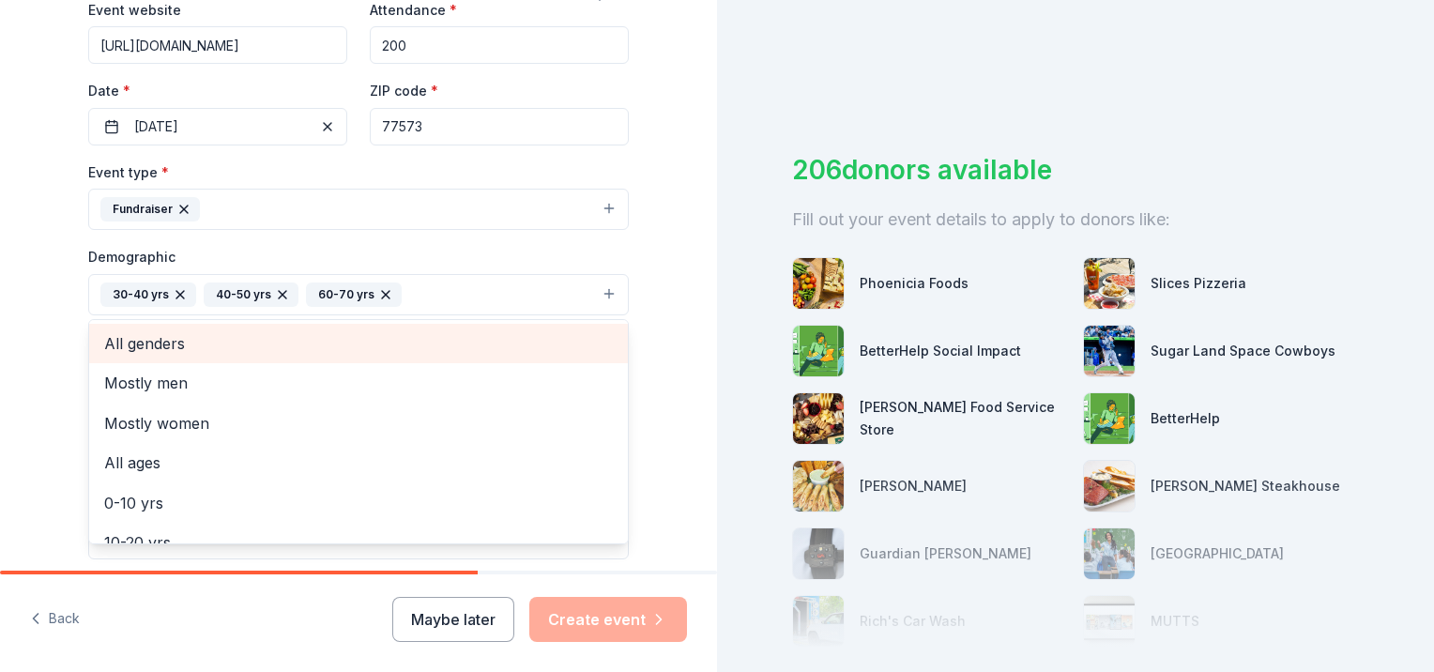
click at [152, 344] on span "All genders" at bounding box center [358, 343] width 509 height 24
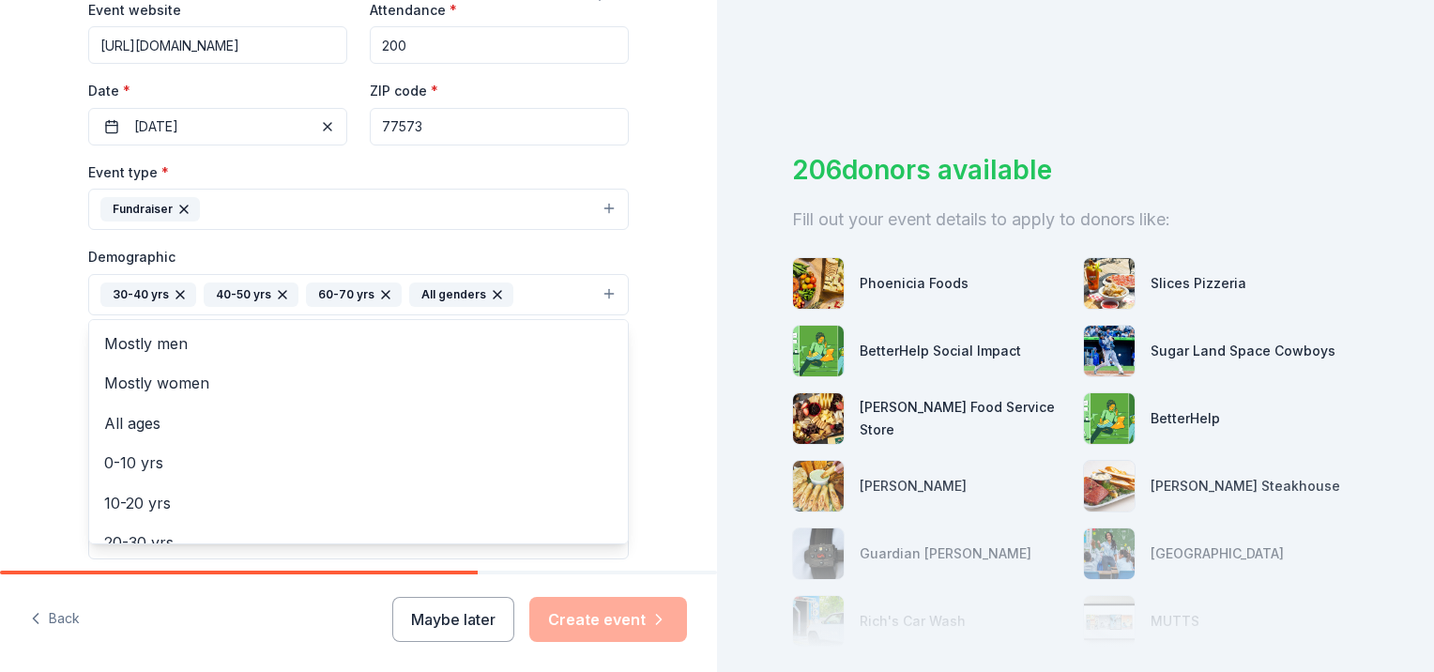
click at [670, 415] on div "Tell us about your event. We'll find in-kind donations you can apply for. Event…" at bounding box center [358, 251] width 717 height 1253
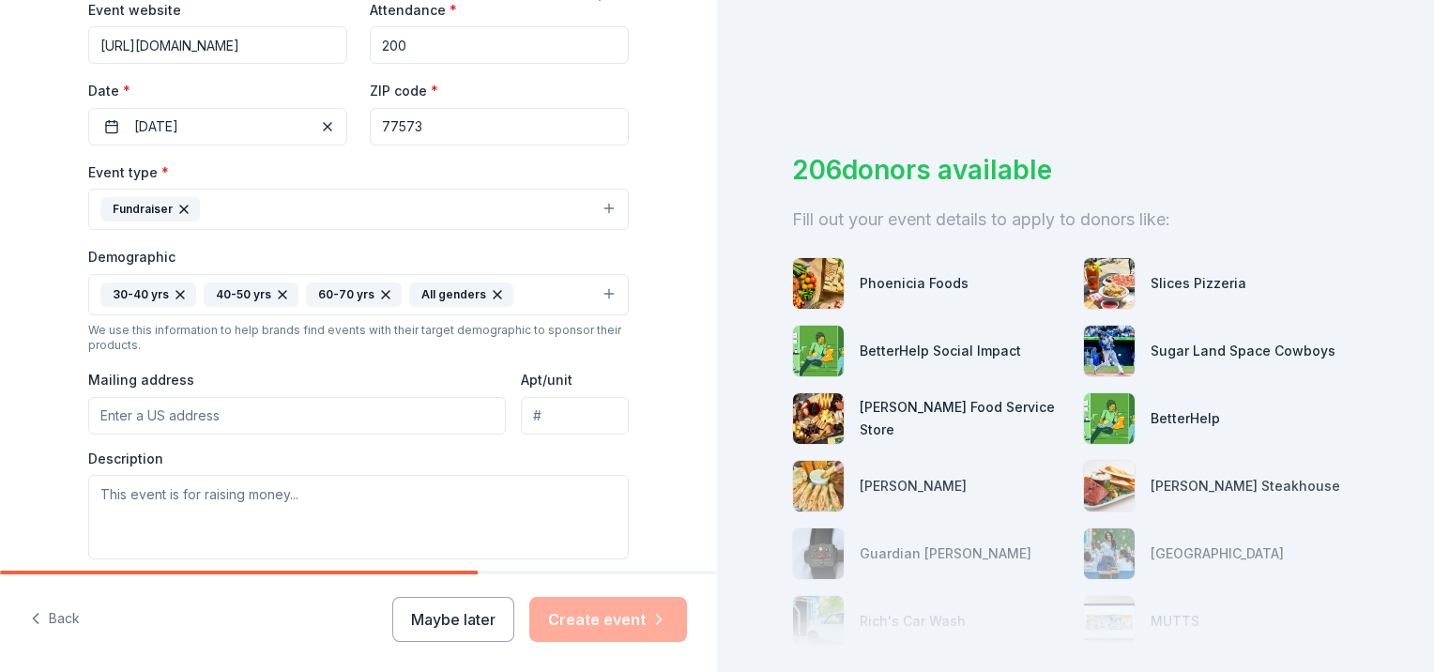
click at [255, 423] on input "Mailing address" at bounding box center [297, 416] width 418 height 38
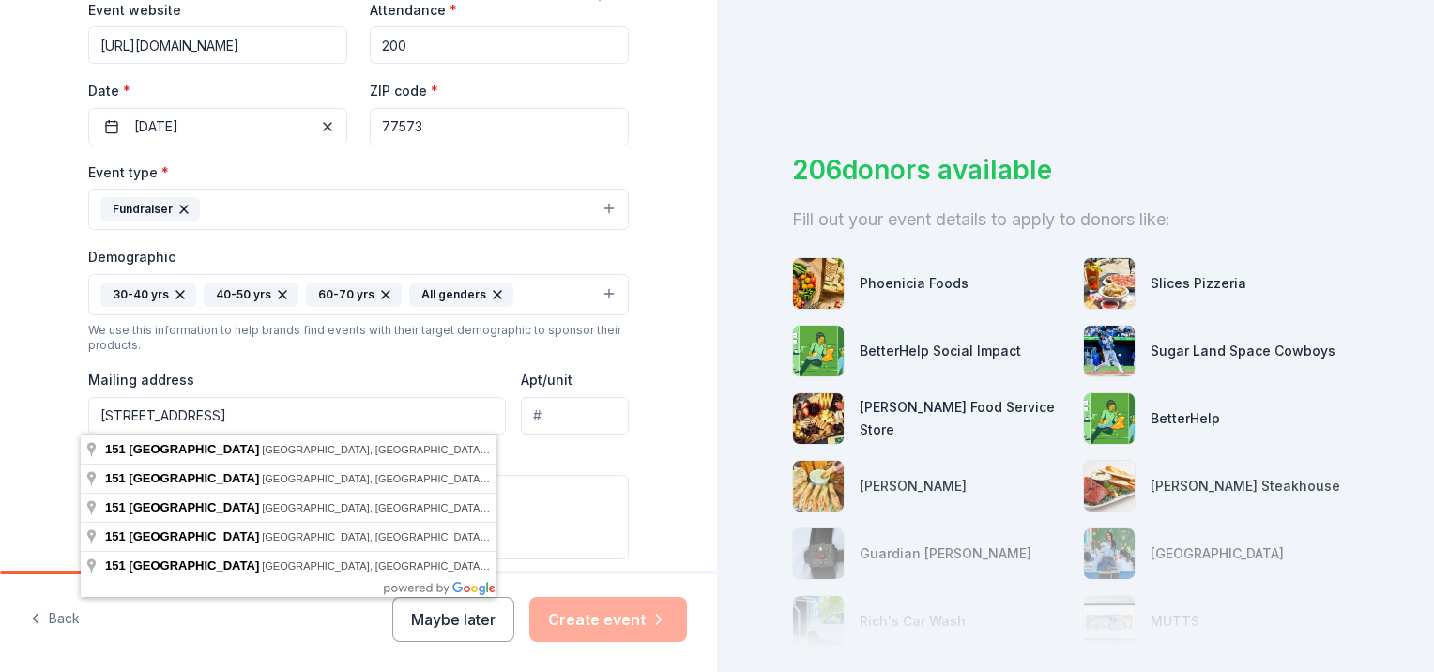
click at [231, 414] on input "[STREET_ADDRESS]" at bounding box center [297, 416] width 418 height 38
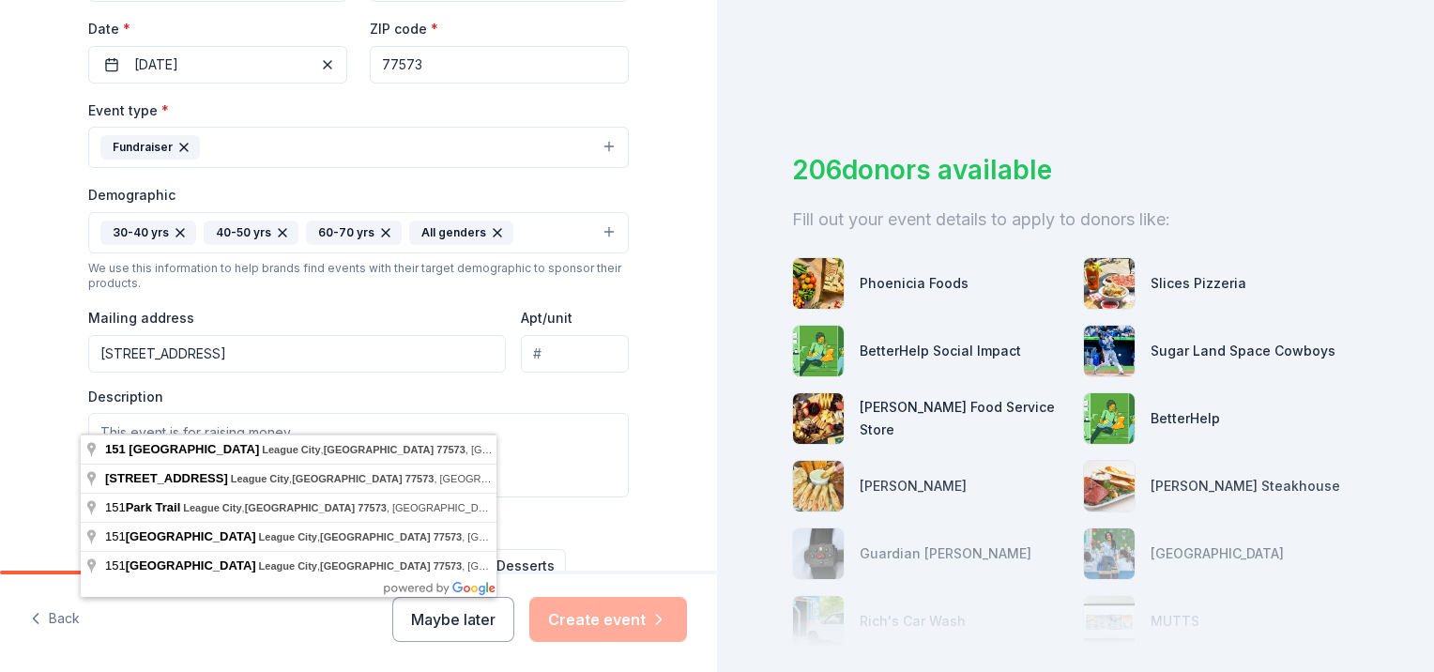
scroll to position [657, 0]
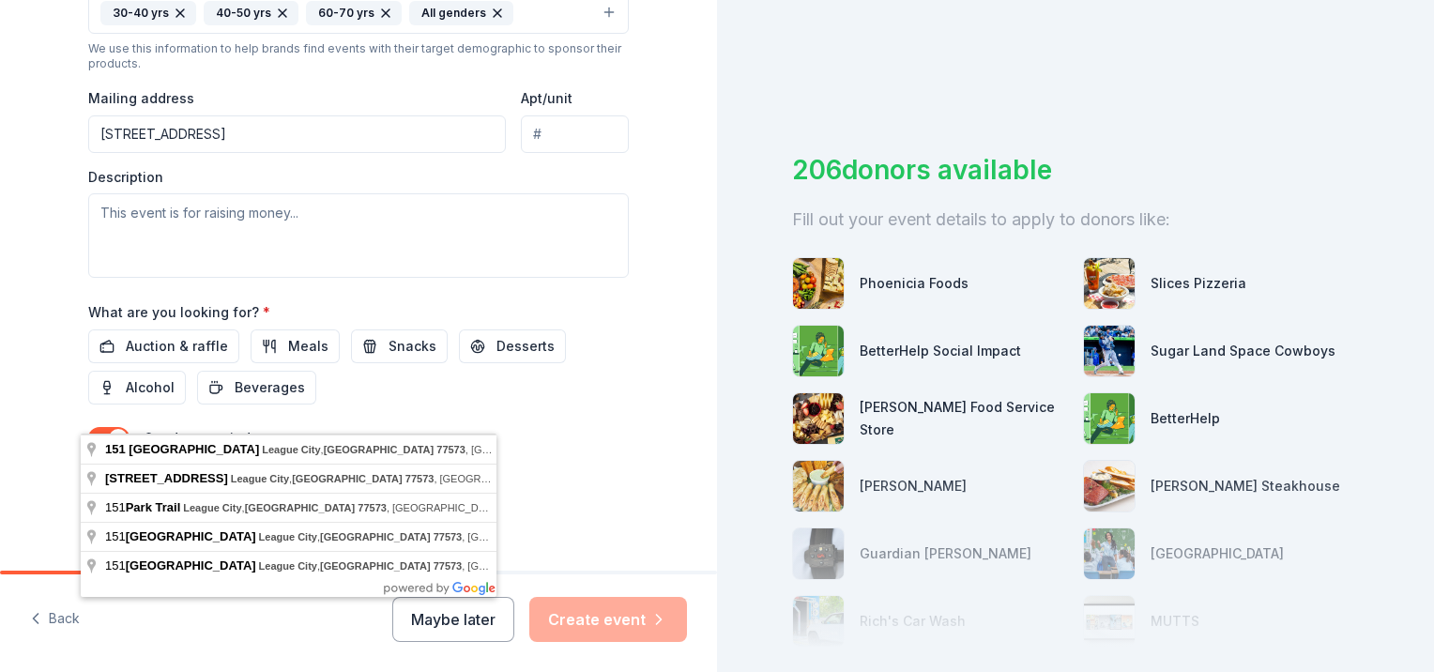
type input "[STREET_ADDRESS]"
click at [146, 222] on textarea at bounding box center [358, 235] width 541 height 84
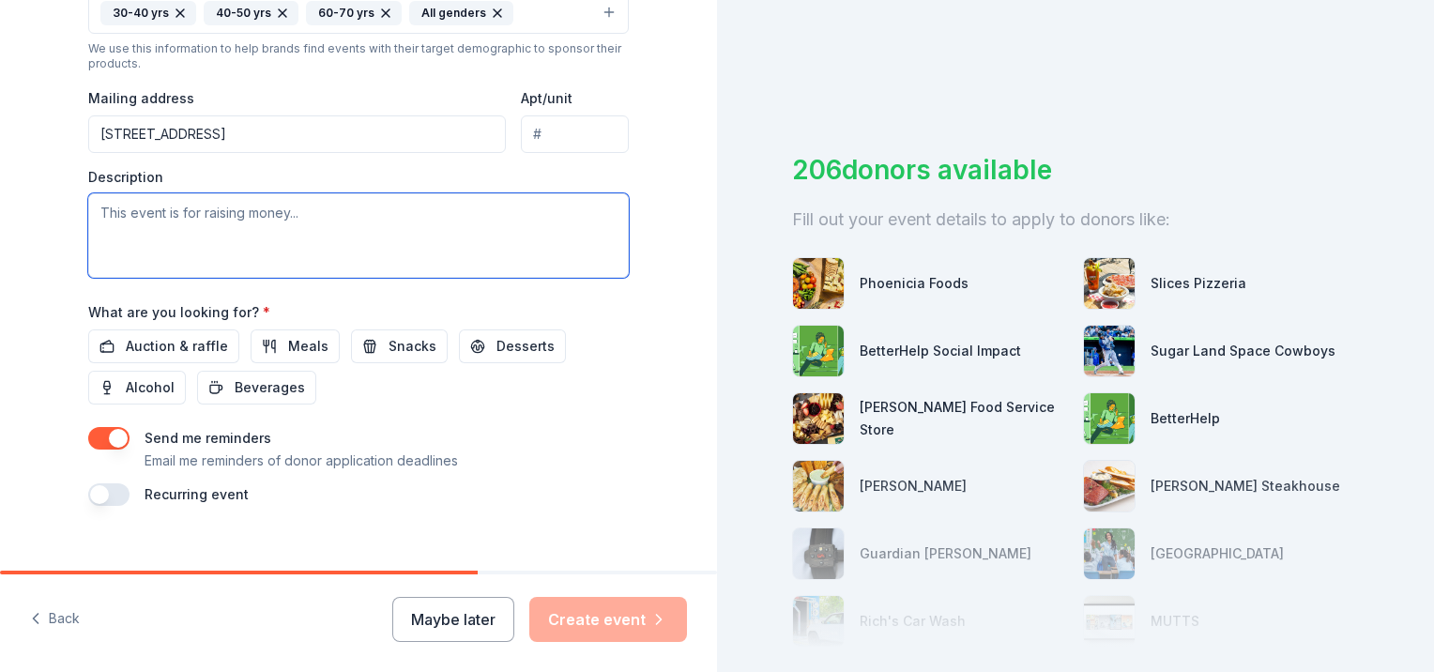
click at [173, 236] on textarea at bounding box center [358, 235] width 541 height 84
paste textarea "Proceeds from the event will benefit ICM’s ongoing services which assist local …"
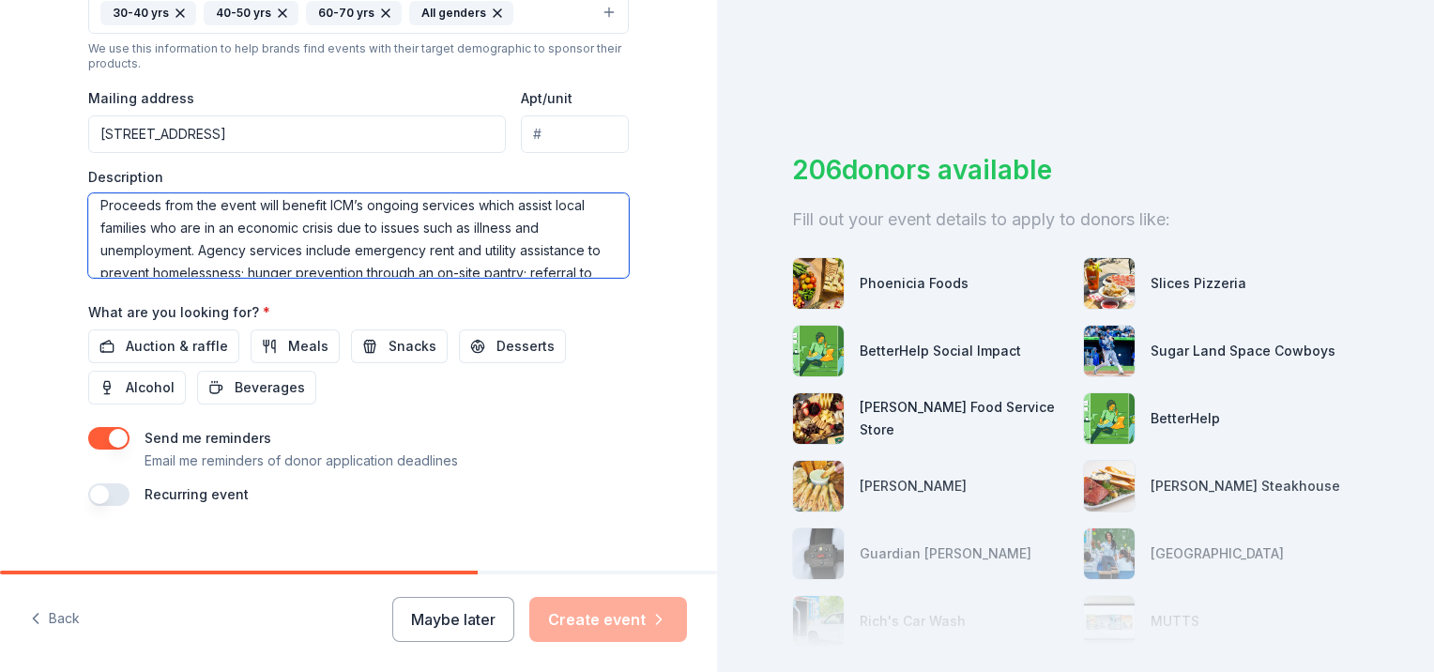
scroll to position [0, 0]
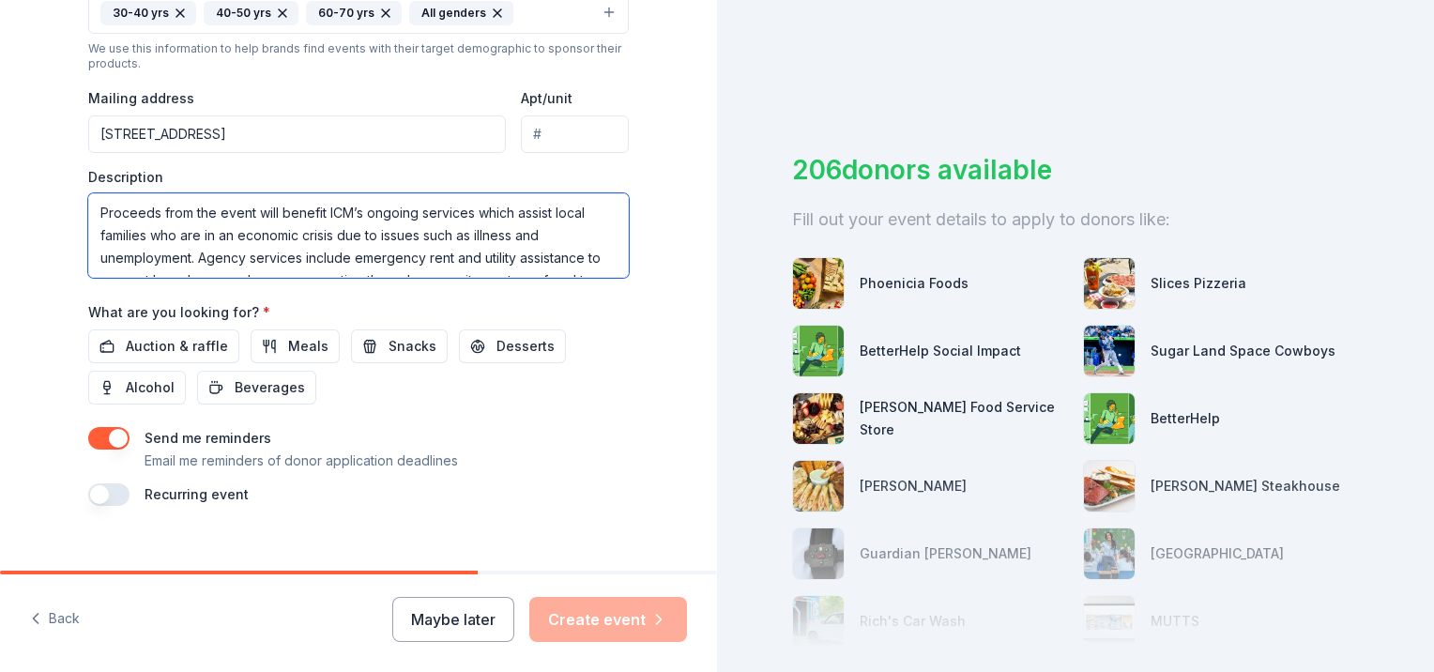
click at [328, 212] on textarea "Proceeds from the event will benefit ICM’s ongoing services which assist local …" at bounding box center [358, 235] width 541 height 84
type textarea "Proceeds from the event will benefit Interfaith Caring Ministries' ongoing serv…"
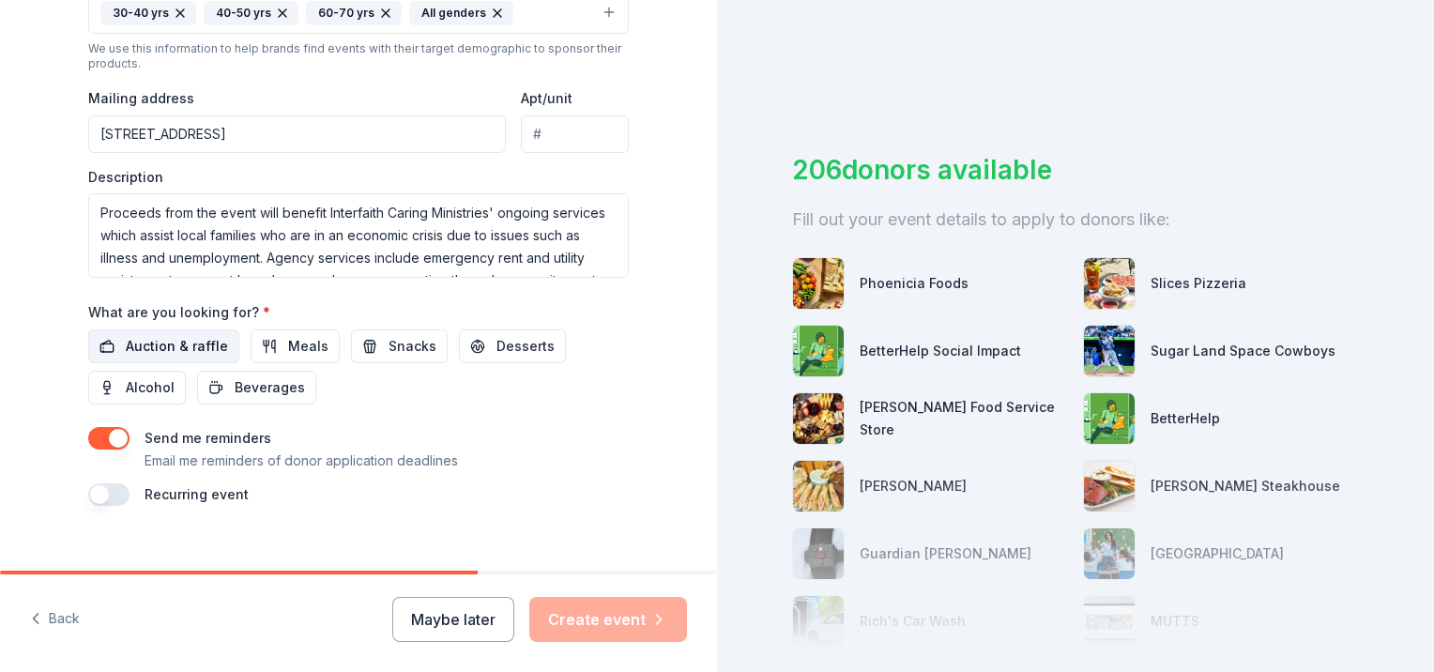
click at [176, 345] on span "Auction & raffle" at bounding box center [177, 346] width 102 height 23
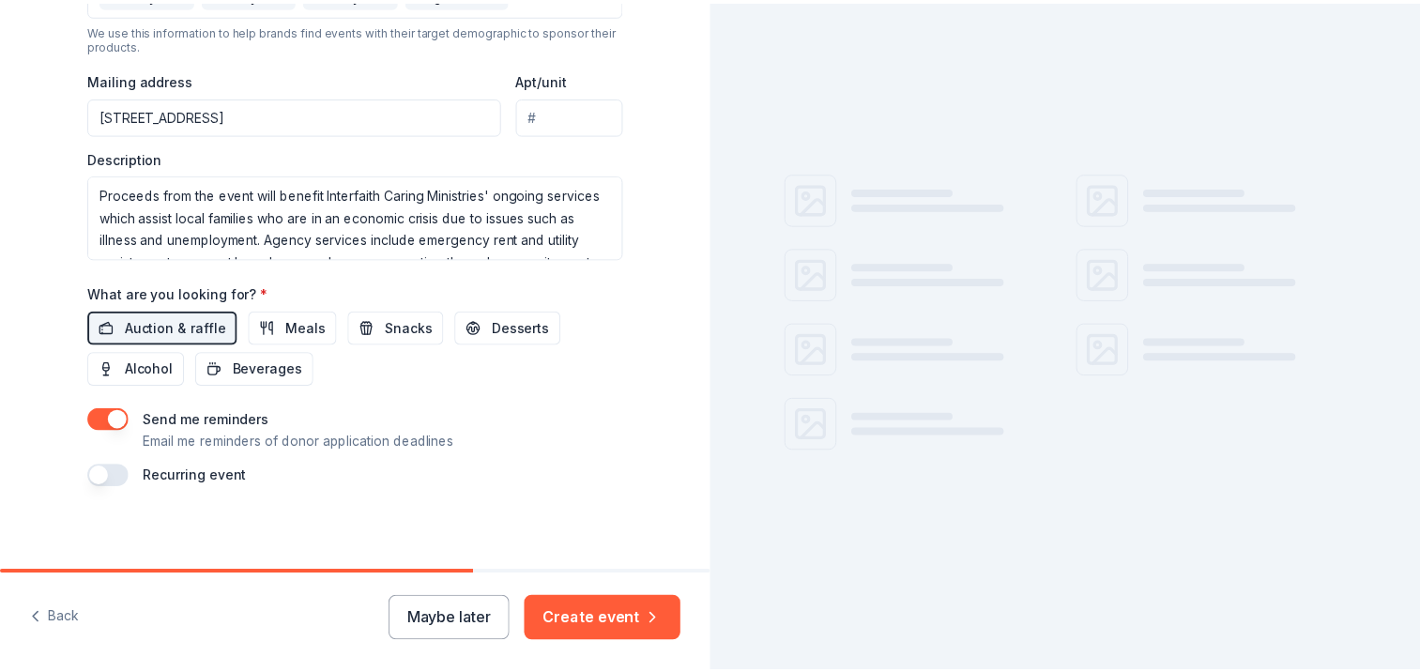
scroll to position [681, 0]
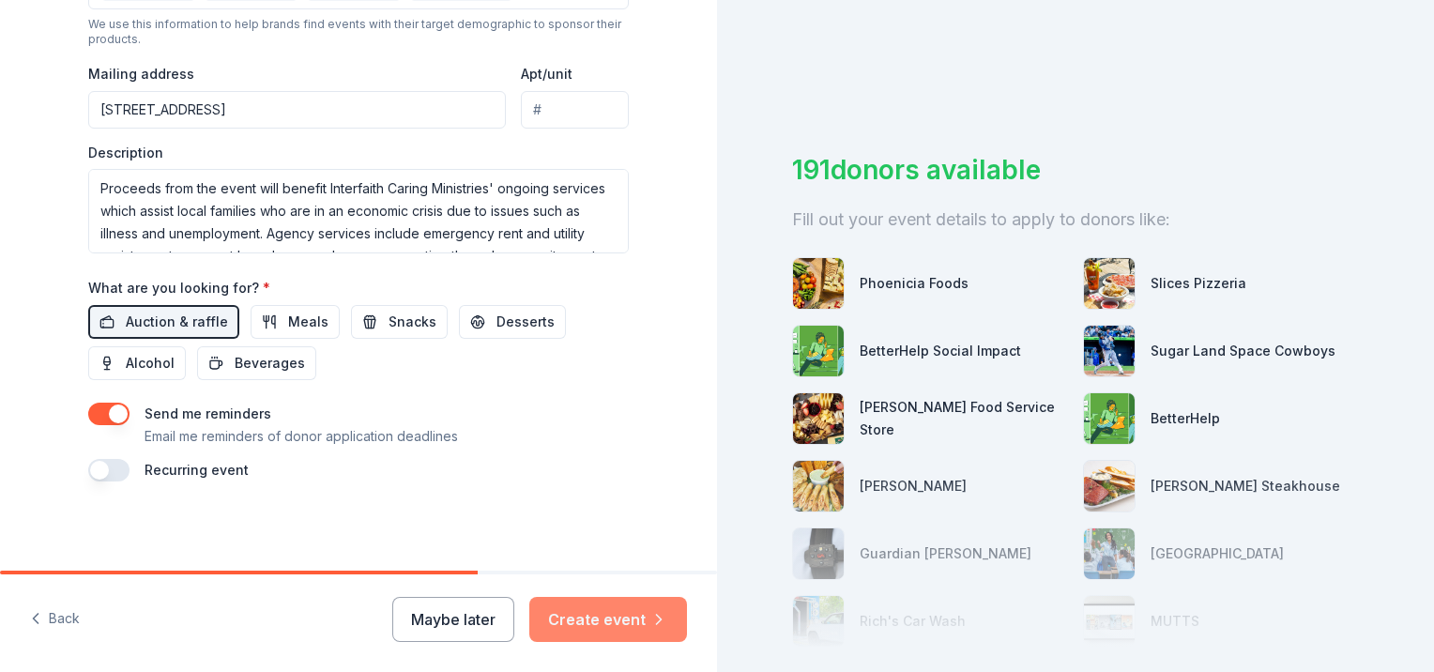
click at [604, 620] on button "Create event" at bounding box center [608, 619] width 158 height 45
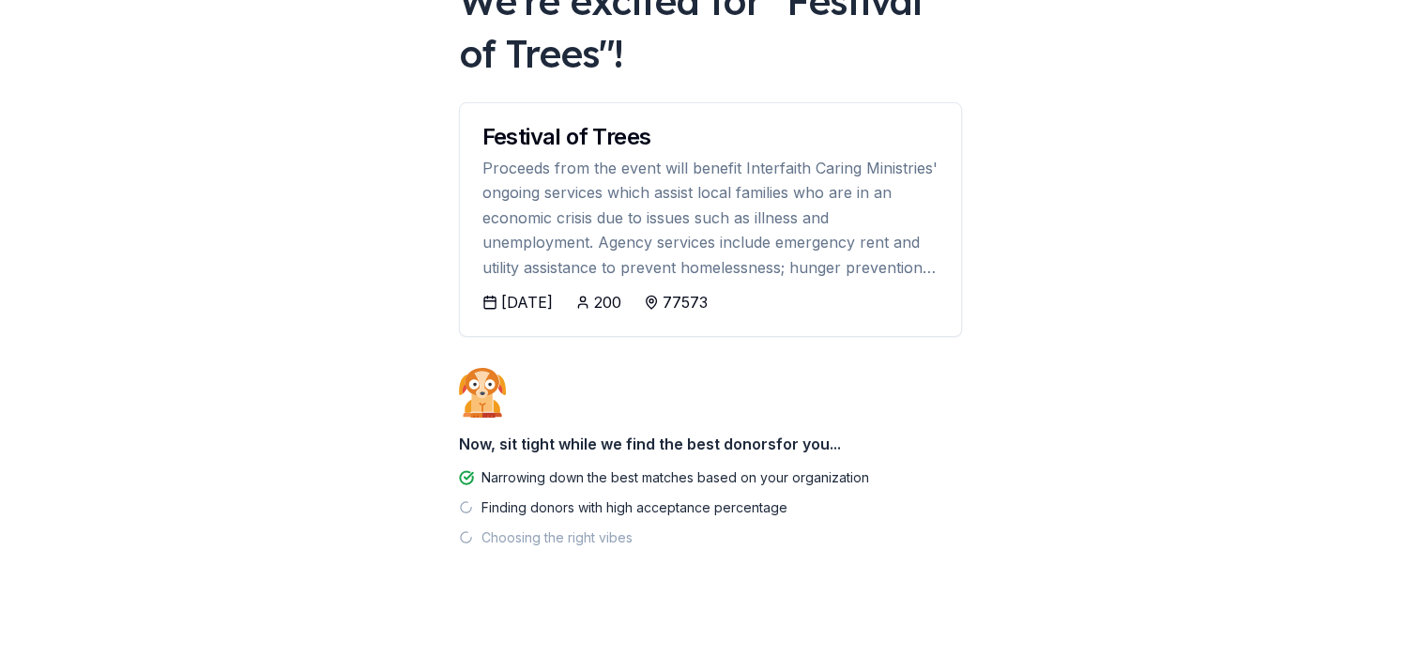
scroll to position [145, 0]
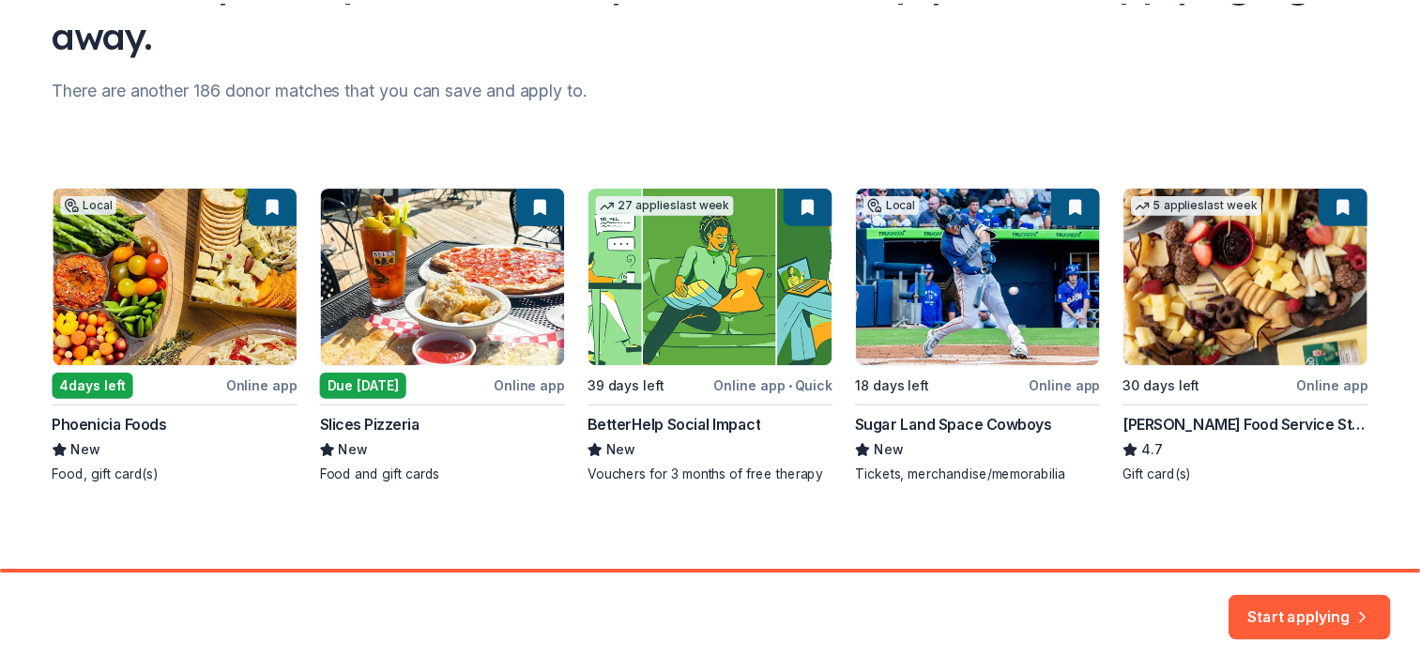
scroll to position [199, 0]
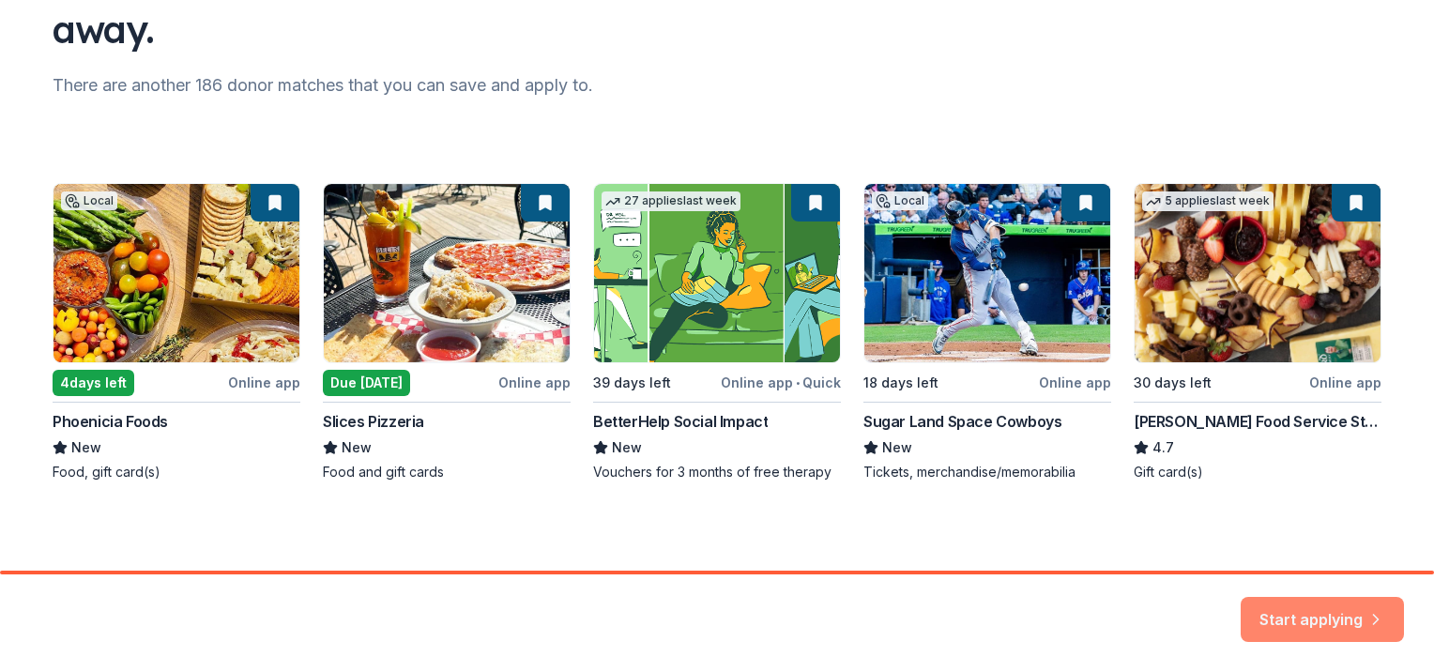
click at [1355, 613] on button "Start applying" at bounding box center [1322, 613] width 163 height 45
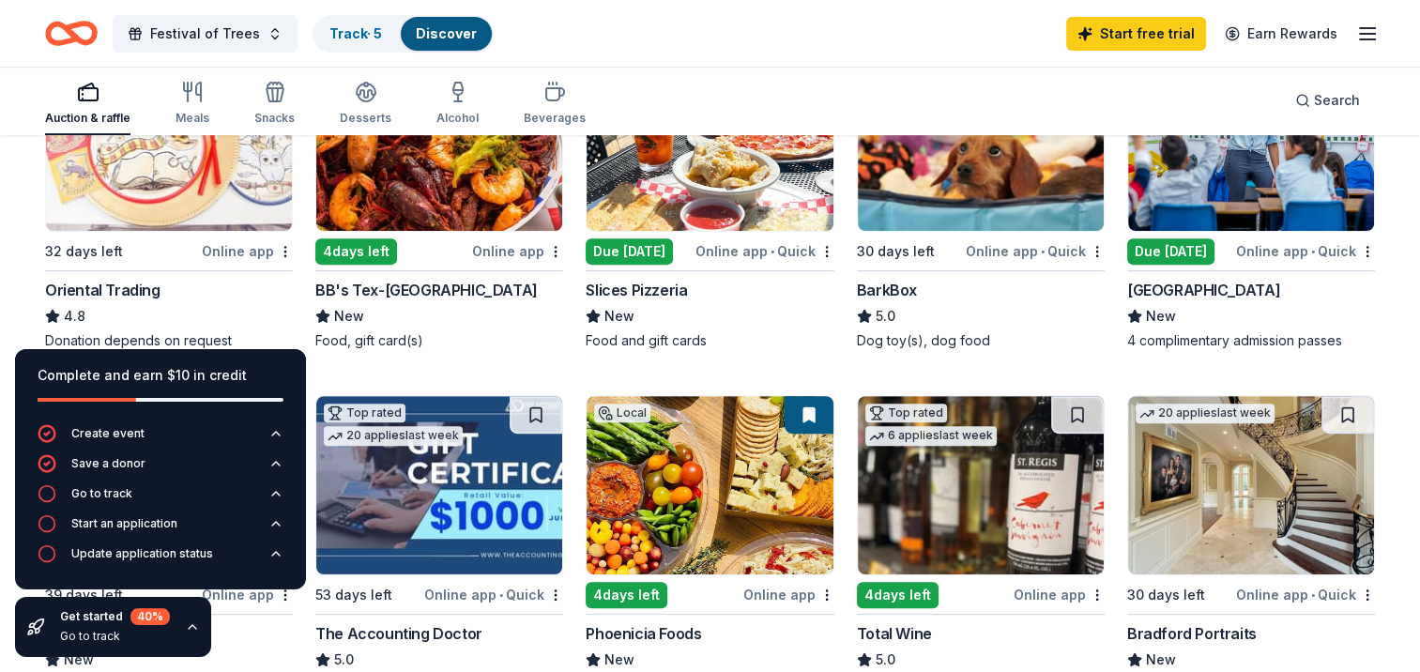
scroll to position [657, 0]
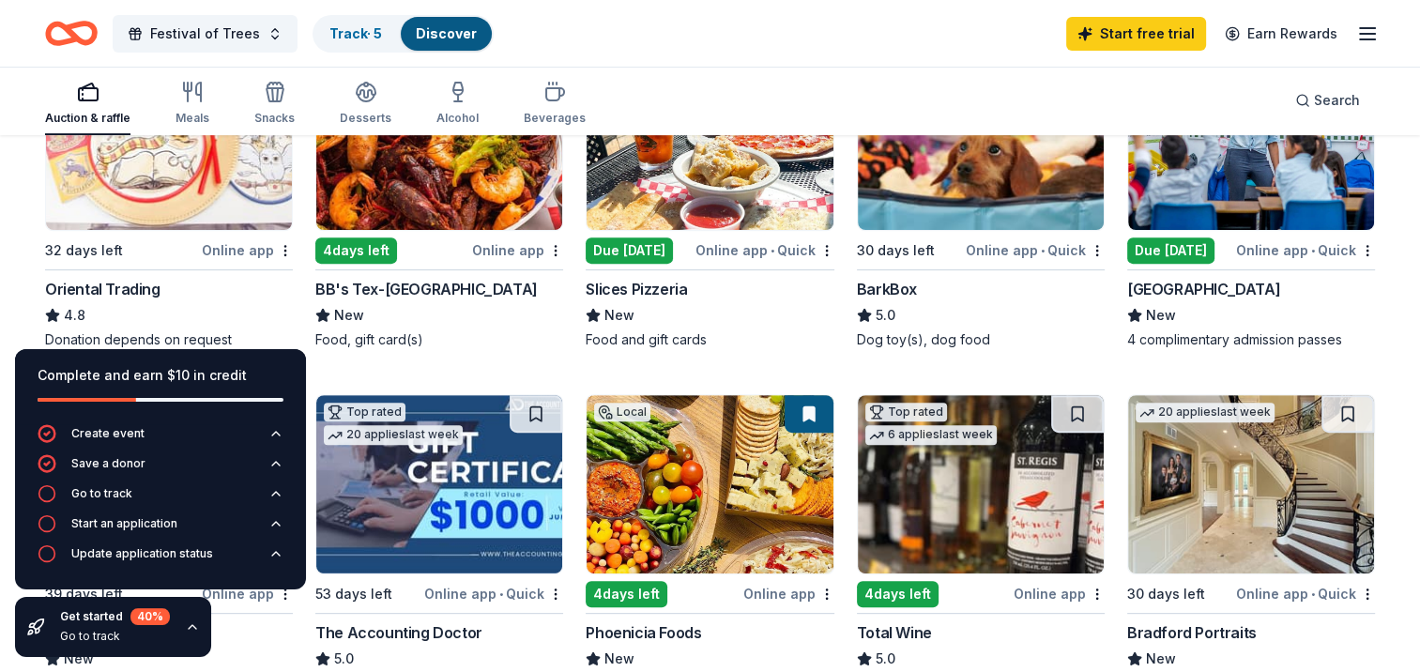
click at [267, 372] on div "Complete and earn $10 in credit" at bounding box center [161, 375] width 246 height 23
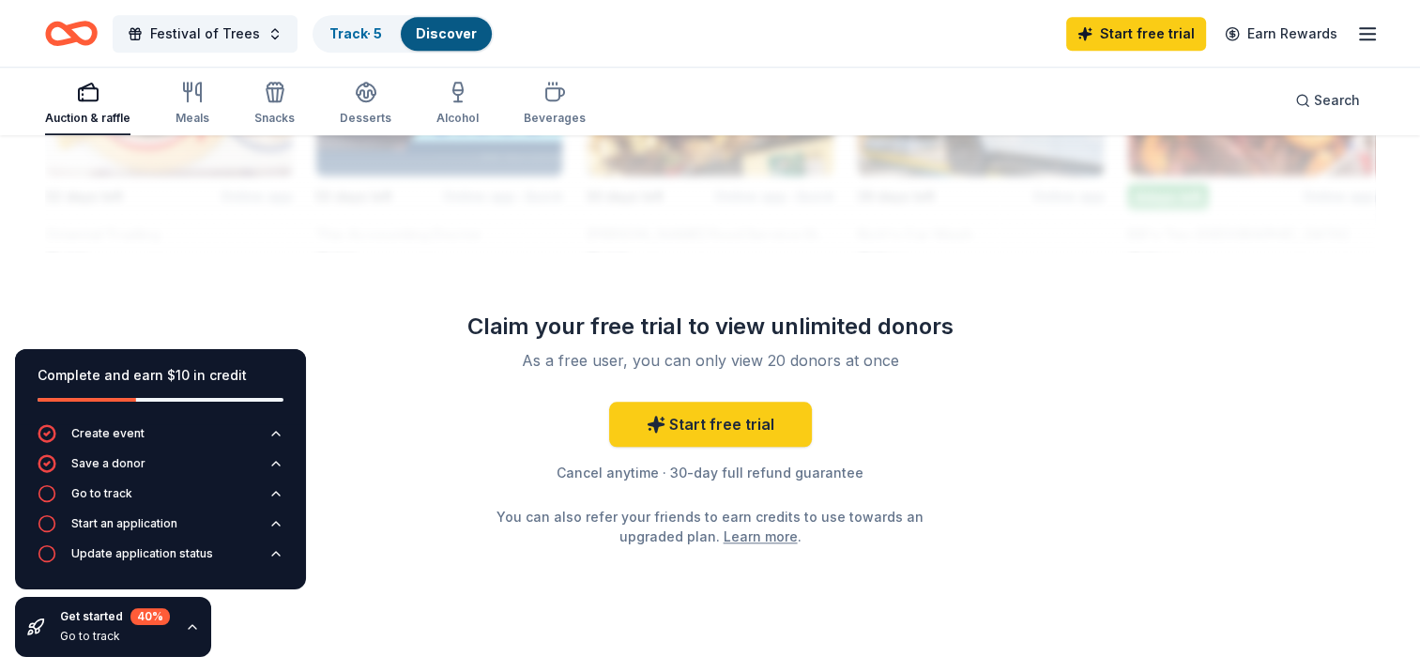
scroll to position [1855, 0]
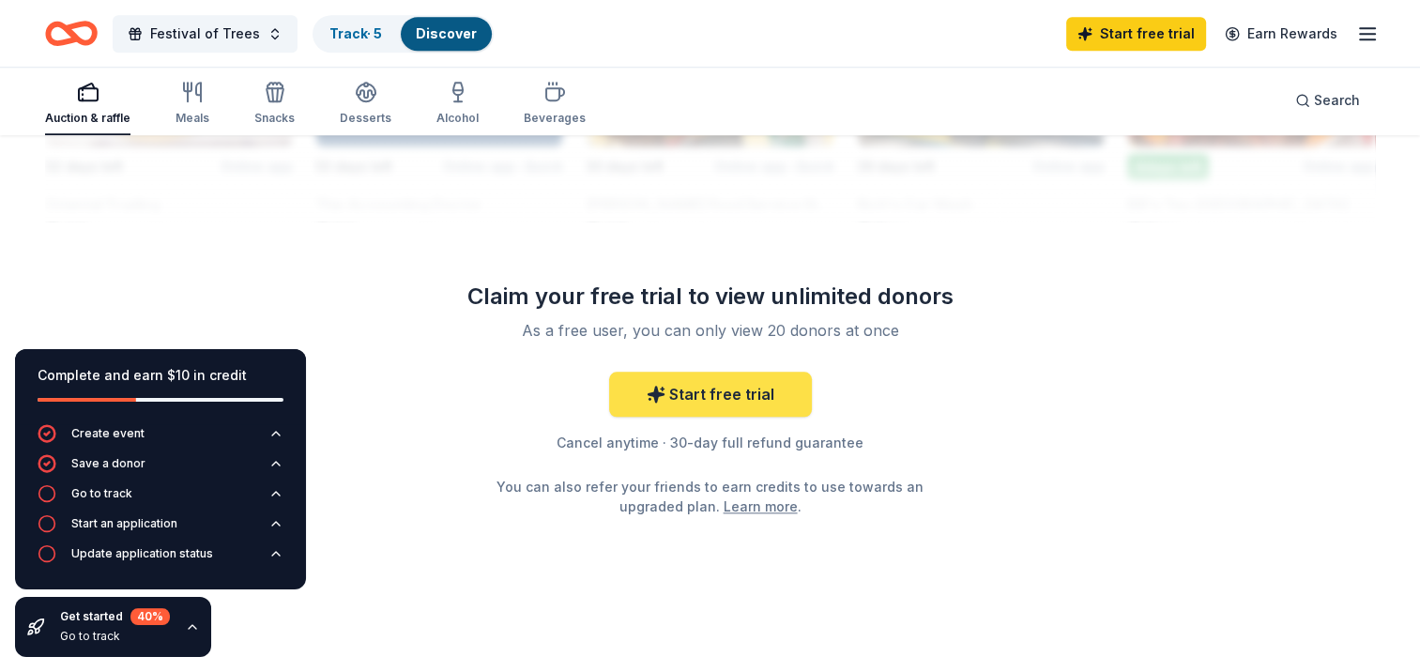
click at [732, 394] on link "Start free trial" at bounding box center [710, 394] width 203 height 45
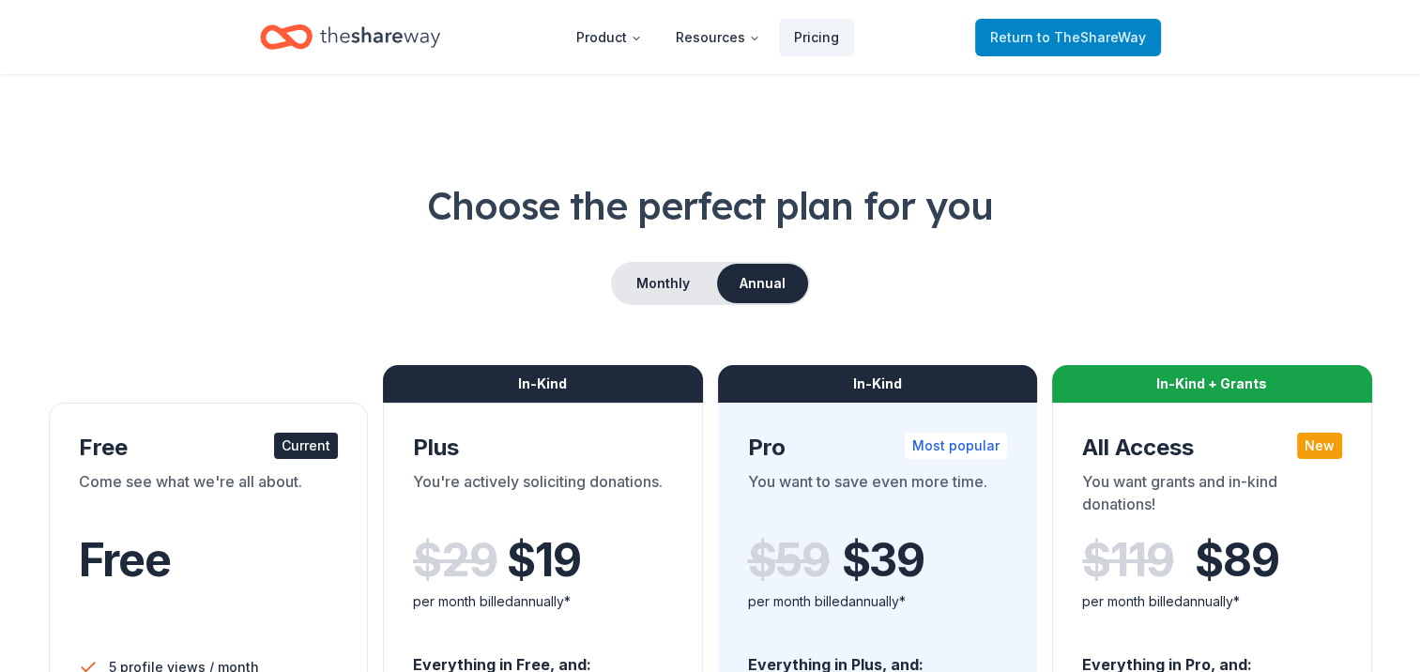
click at [1047, 41] on span "to TheShareWay" at bounding box center [1091, 37] width 109 height 16
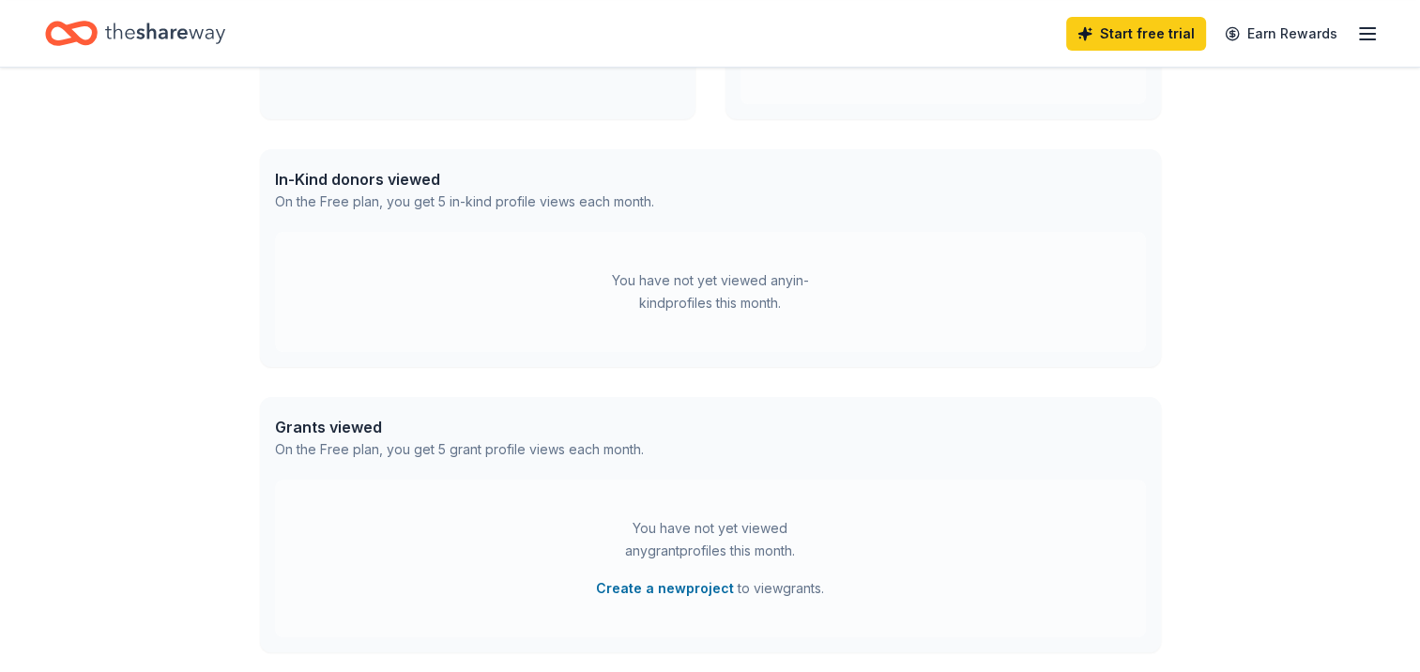
scroll to position [26, 0]
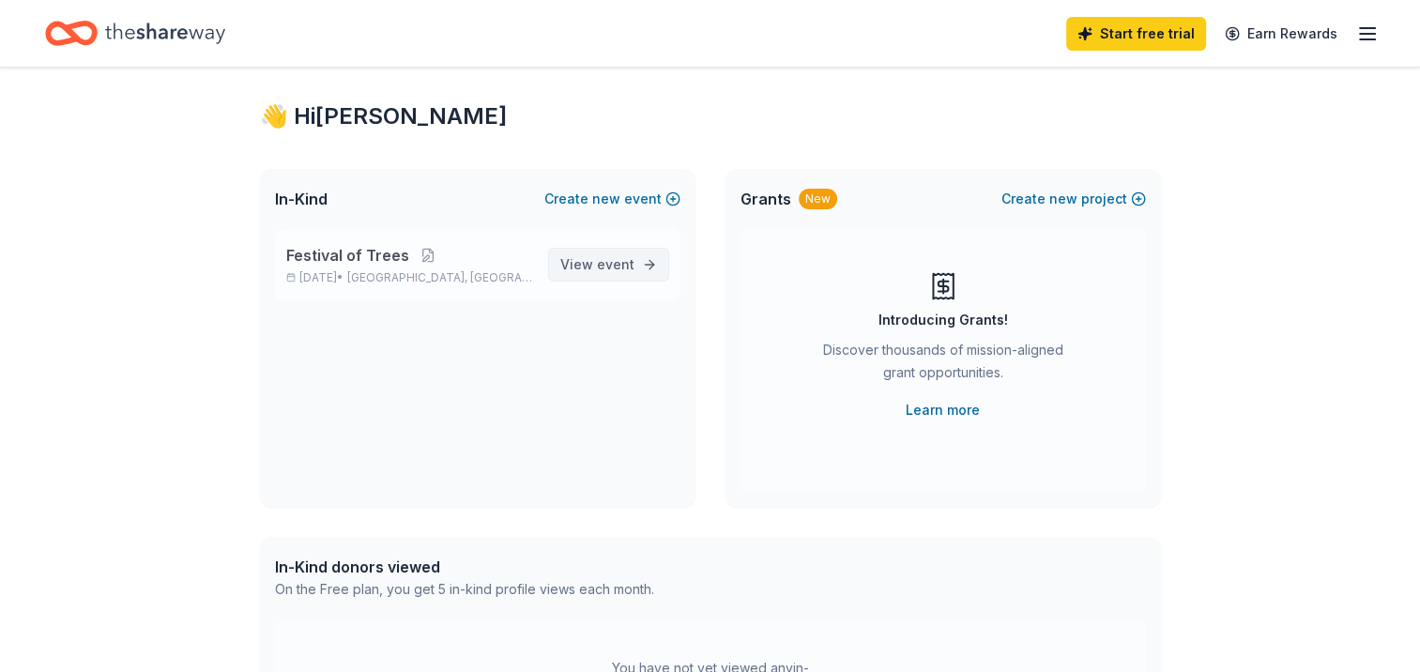
click at [598, 270] on span "View event" at bounding box center [597, 264] width 74 height 23
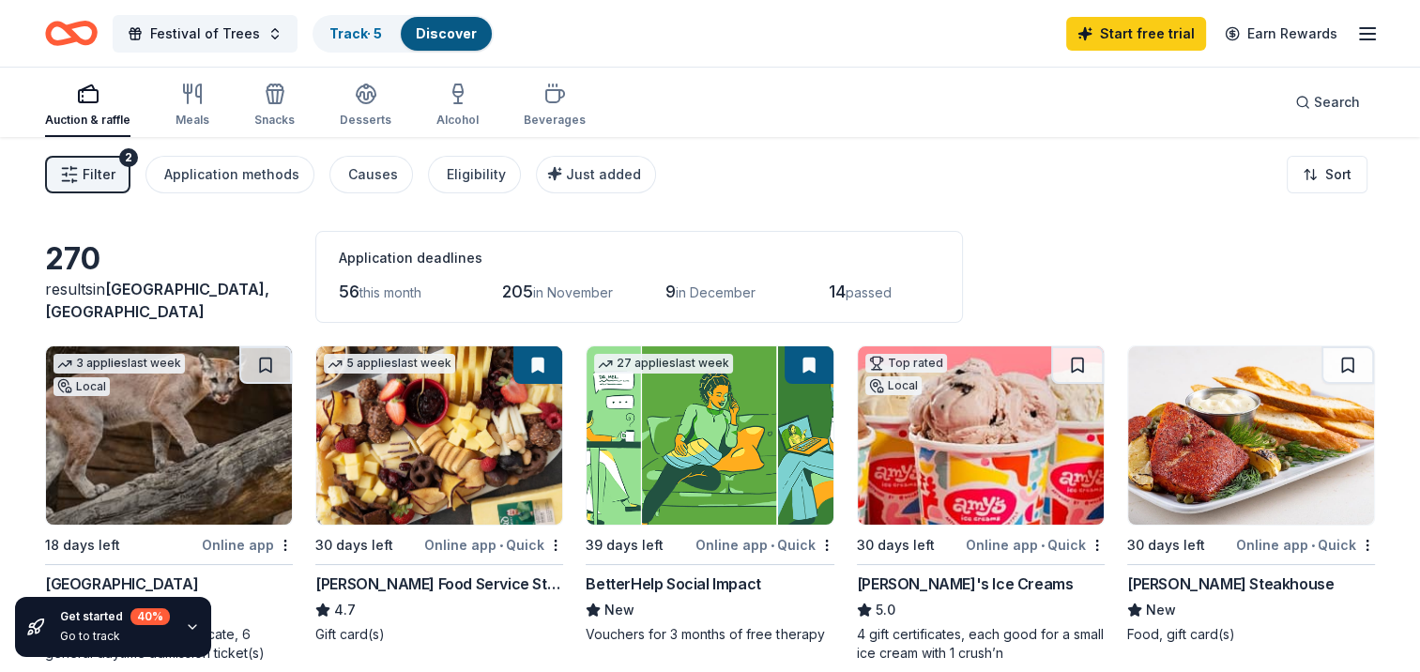
click at [1372, 34] on line "button" at bounding box center [1367, 34] width 15 height 0
drag, startPoint x: 206, startPoint y: 115, endPoint x: 218, endPoint y: 110, distance: 12.6
click at [207, 114] on div "Auction & raffle Meals Snacks Desserts Alcohol Beverages" at bounding box center [315, 106] width 541 height 62
click at [178, 116] on div "Meals" at bounding box center [193, 120] width 34 height 15
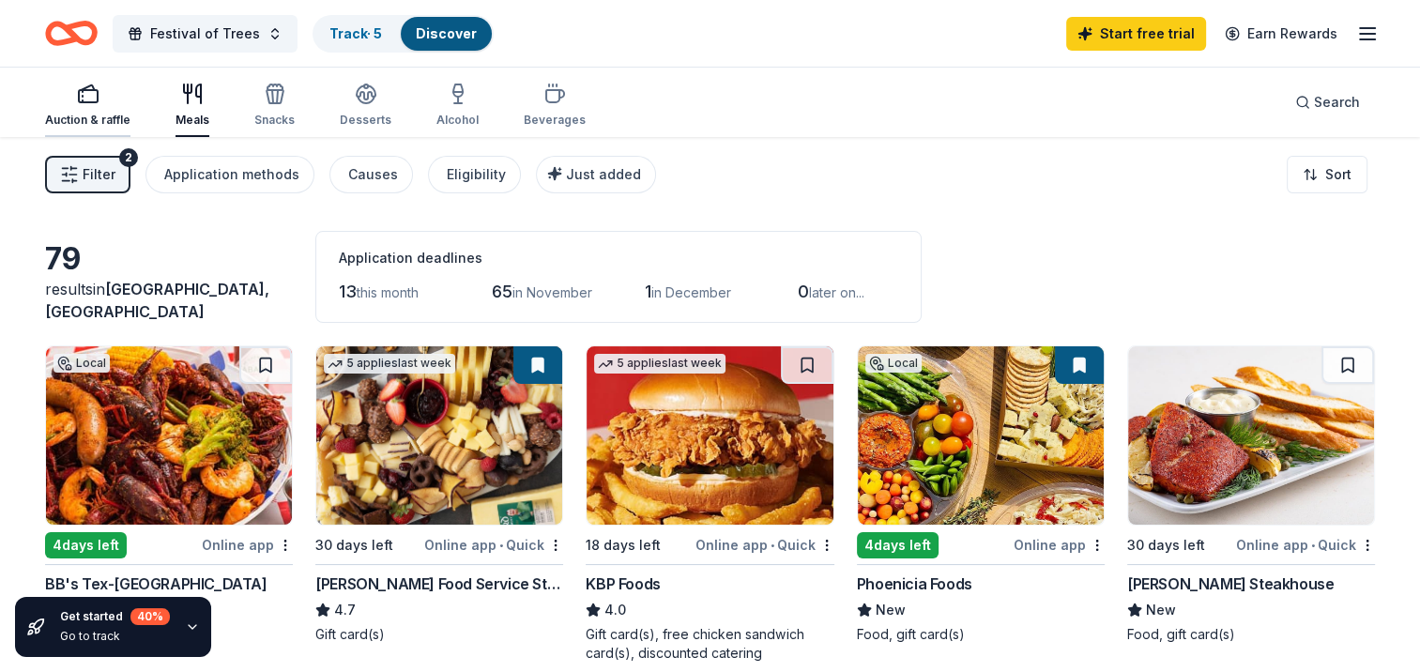
click at [70, 99] on div "button" at bounding box center [87, 94] width 85 height 23
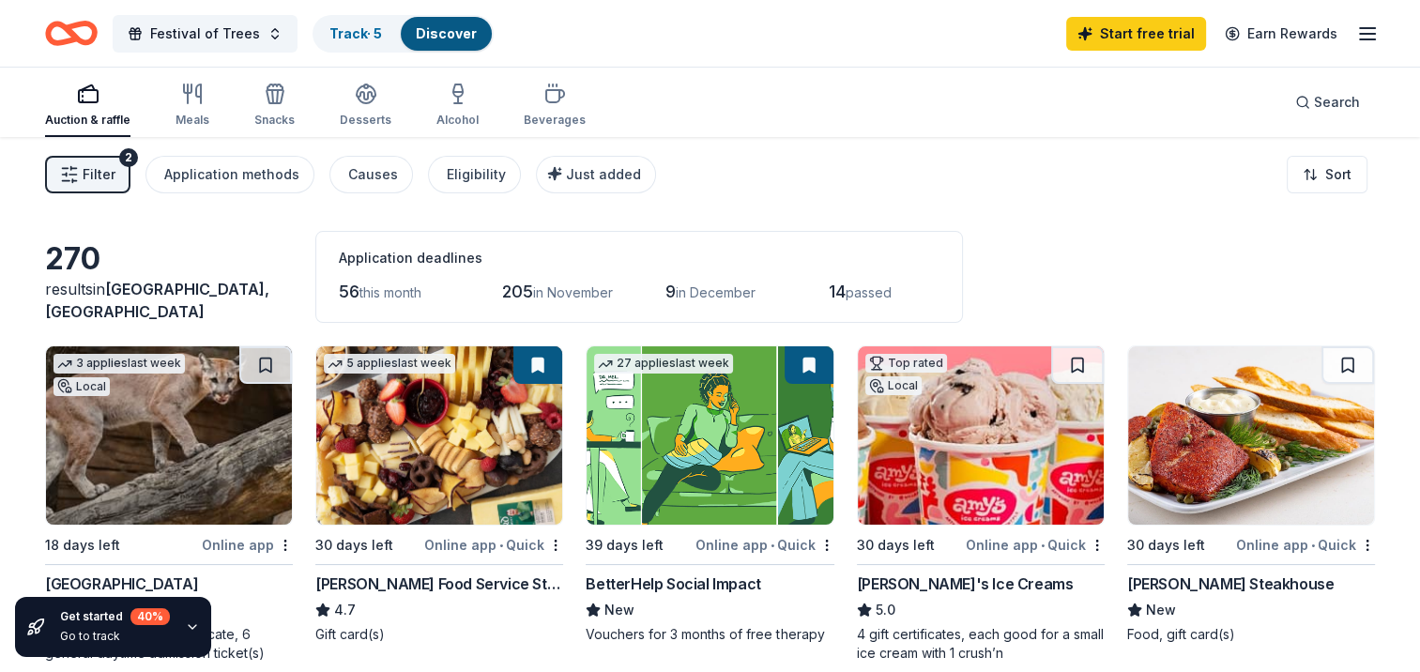
click at [1367, 28] on line "button" at bounding box center [1367, 28] width 15 height 0
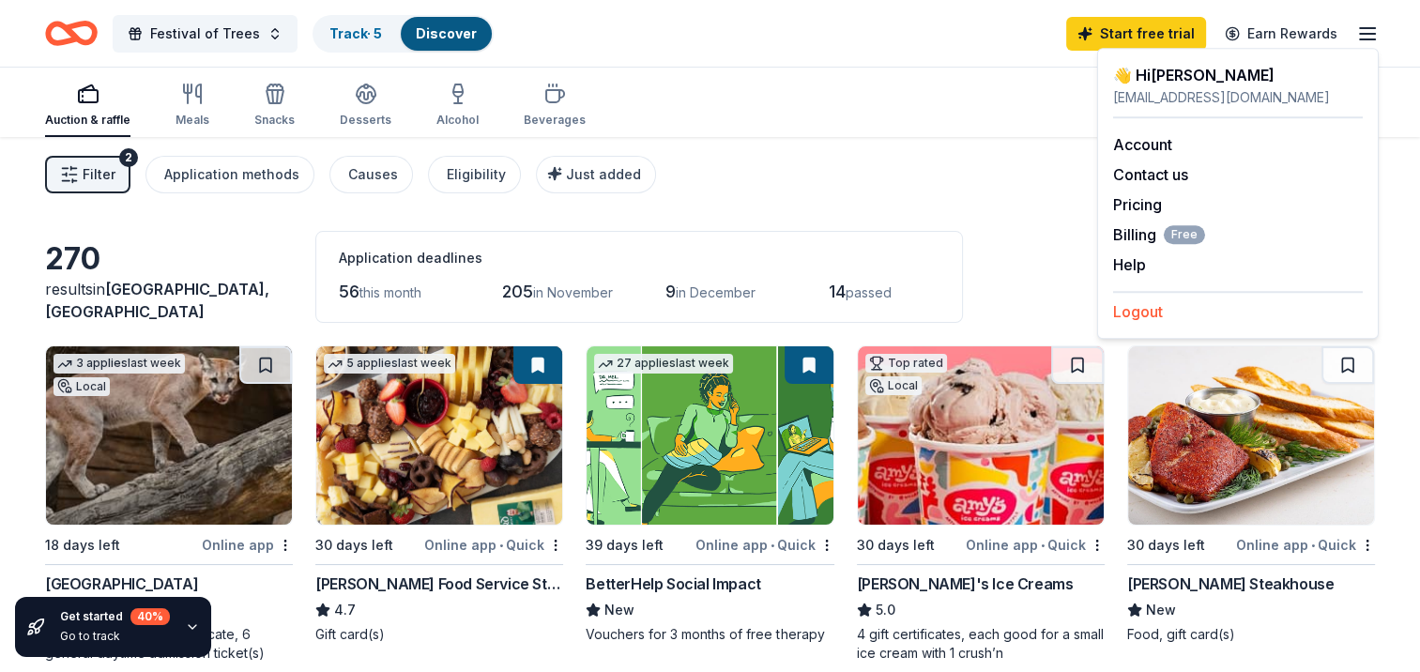
click at [1148, 313] on button "Logout" at bounding box center [1138, 311] width 50 height 23
